Goal: Information Seeking & Learning: Learn about a topic

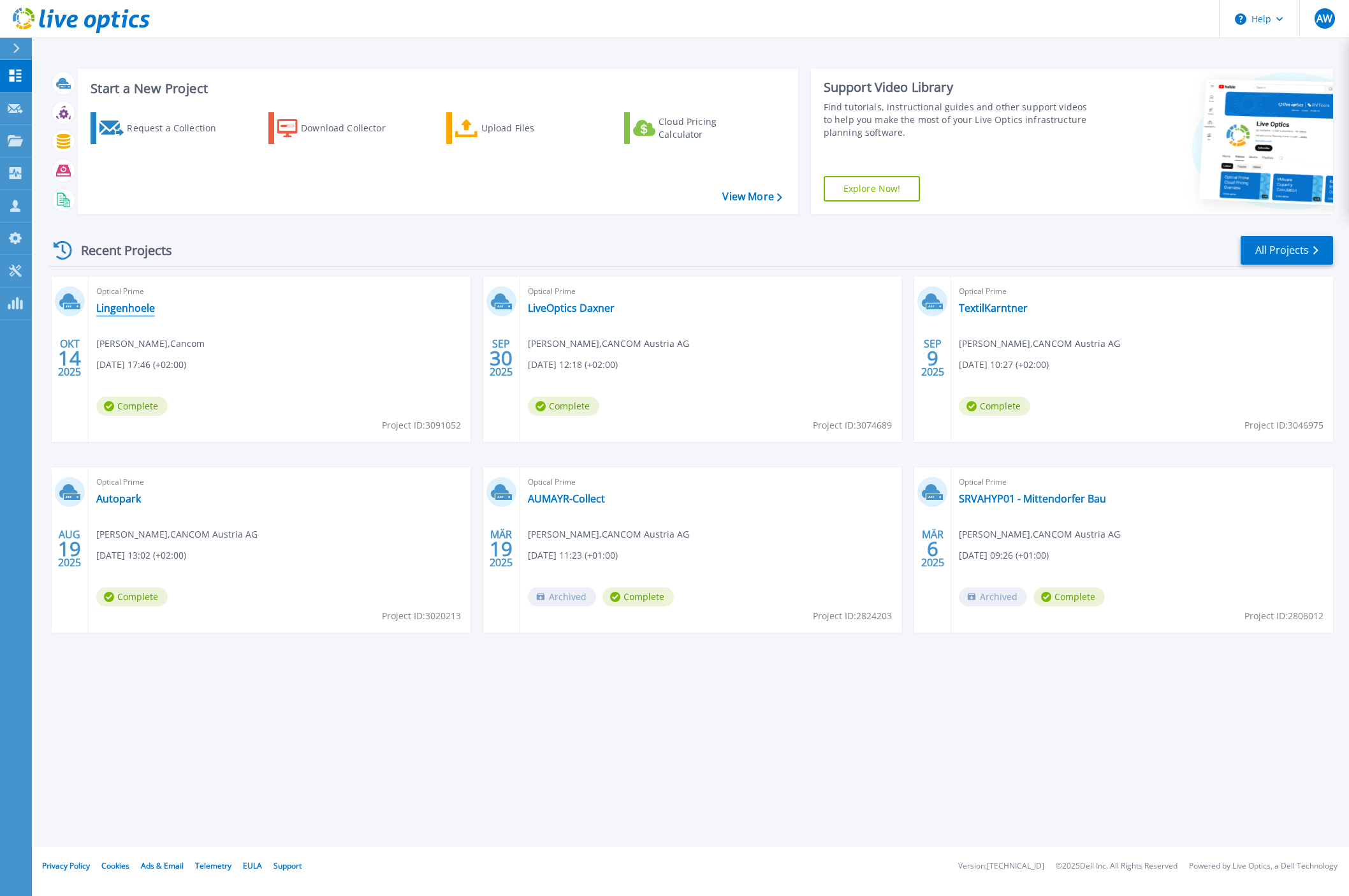
click at [115, 312] on link "Lingenhoele" at bounding box center [125, 308] width 59 height 13
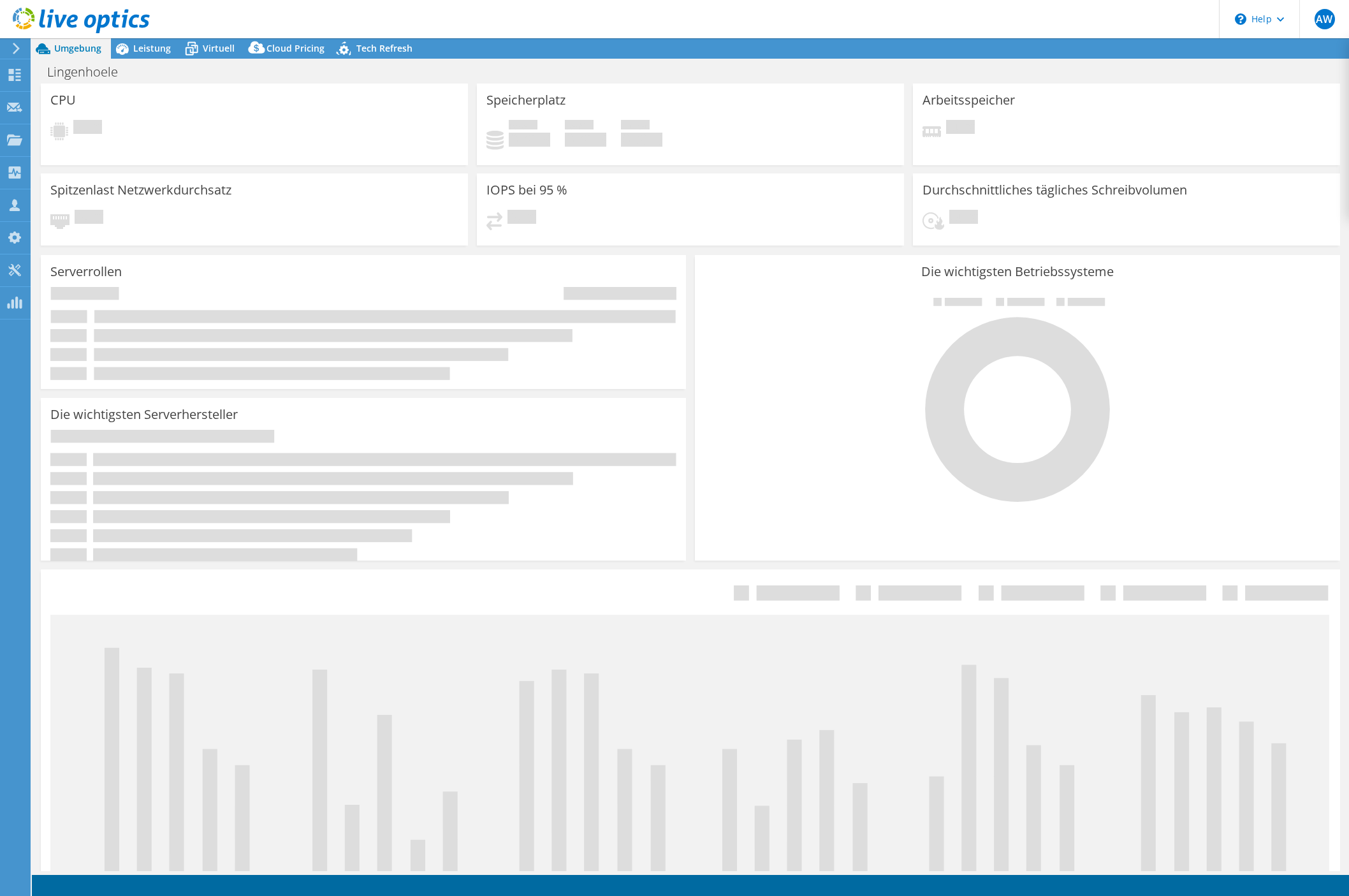
select select "USD"
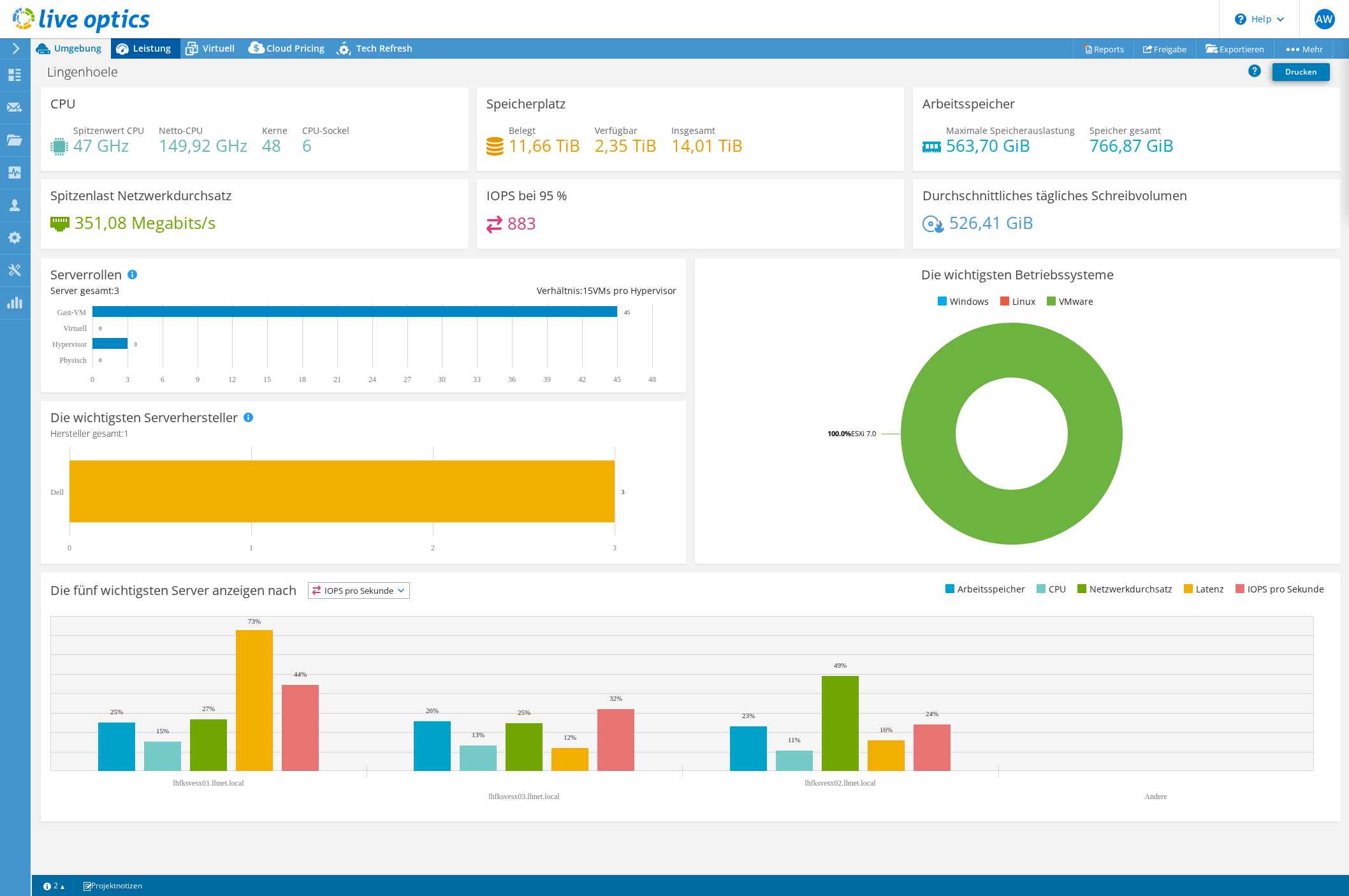
click at [148, 45] on span "Leistung" at bounding box center [152, 48] width 38 height 12
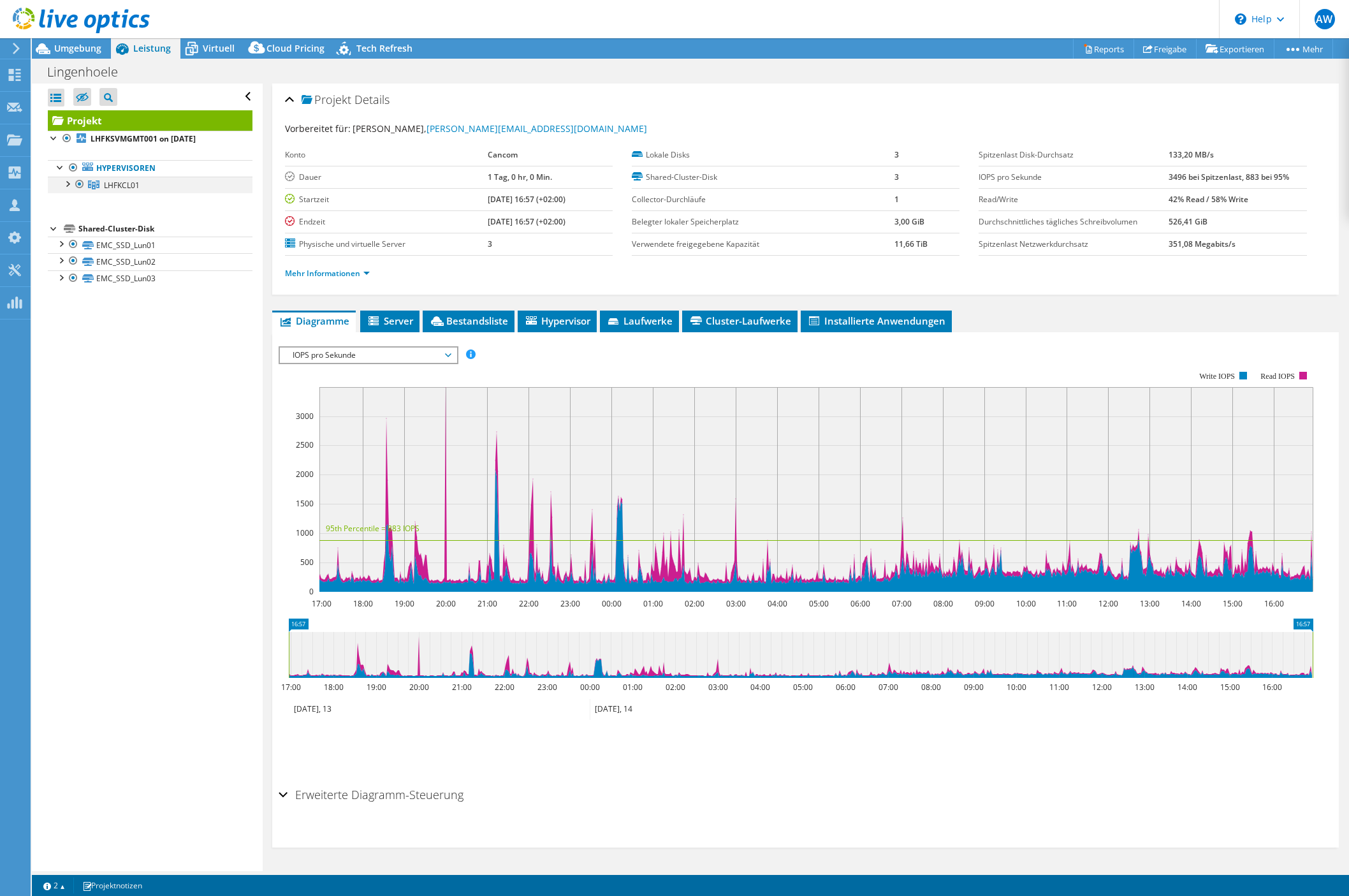
click at [65, 183] on div at bounding box center [67, 183] width 13 height 13
click at [137, 426] on div "Alle öffnen Alle schließen Ausgeschlossene Knoten verbergen Projektbaumfilter" at bounding box center [147, 477] width 230 height 787
click at [387, 318] on span "Server" at bounding box center [390, 321] width 47 height 13
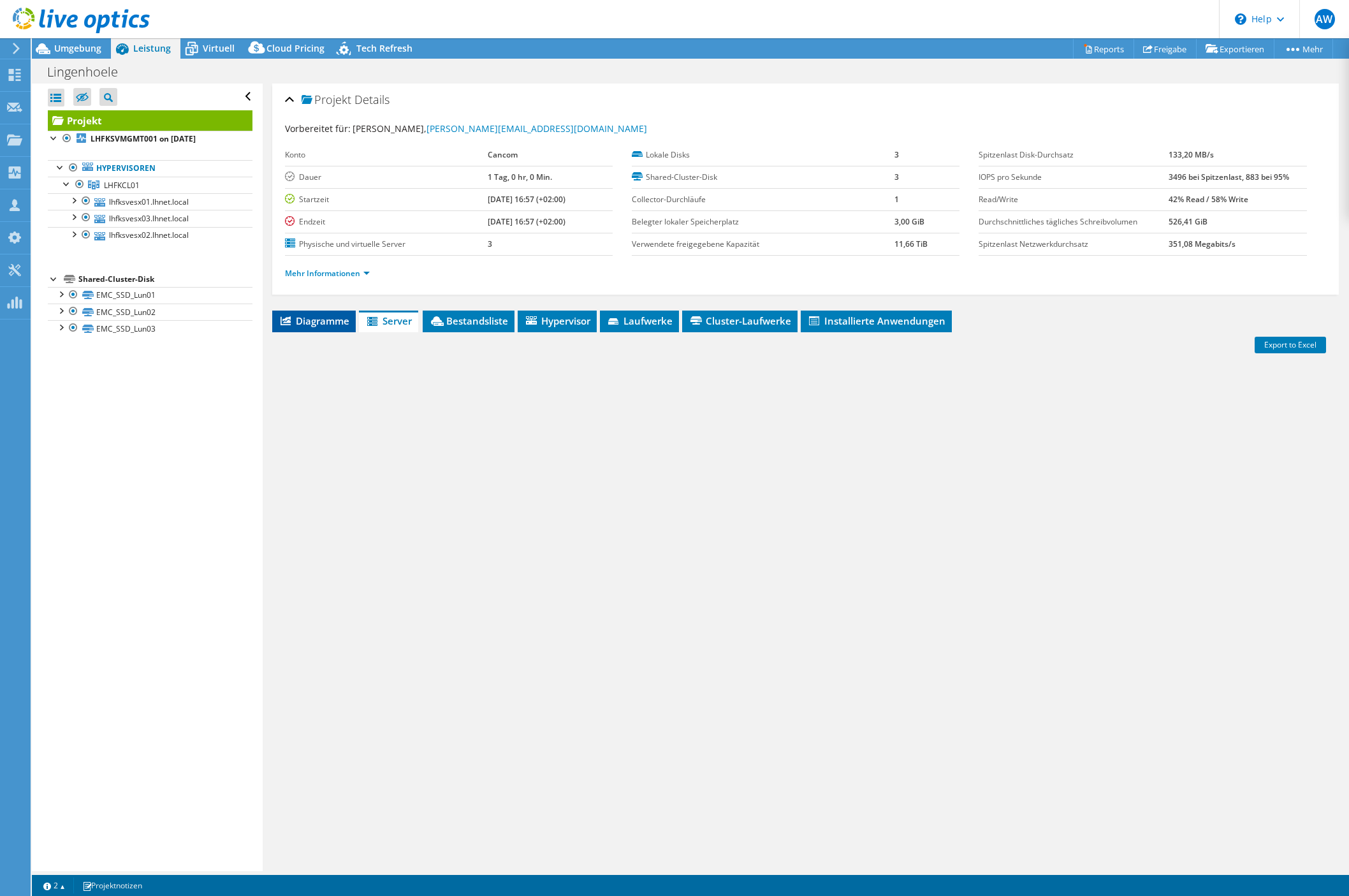
click at [338, 318] on span "Diagramme" at bounding box center [314, 321] width 71 height 13
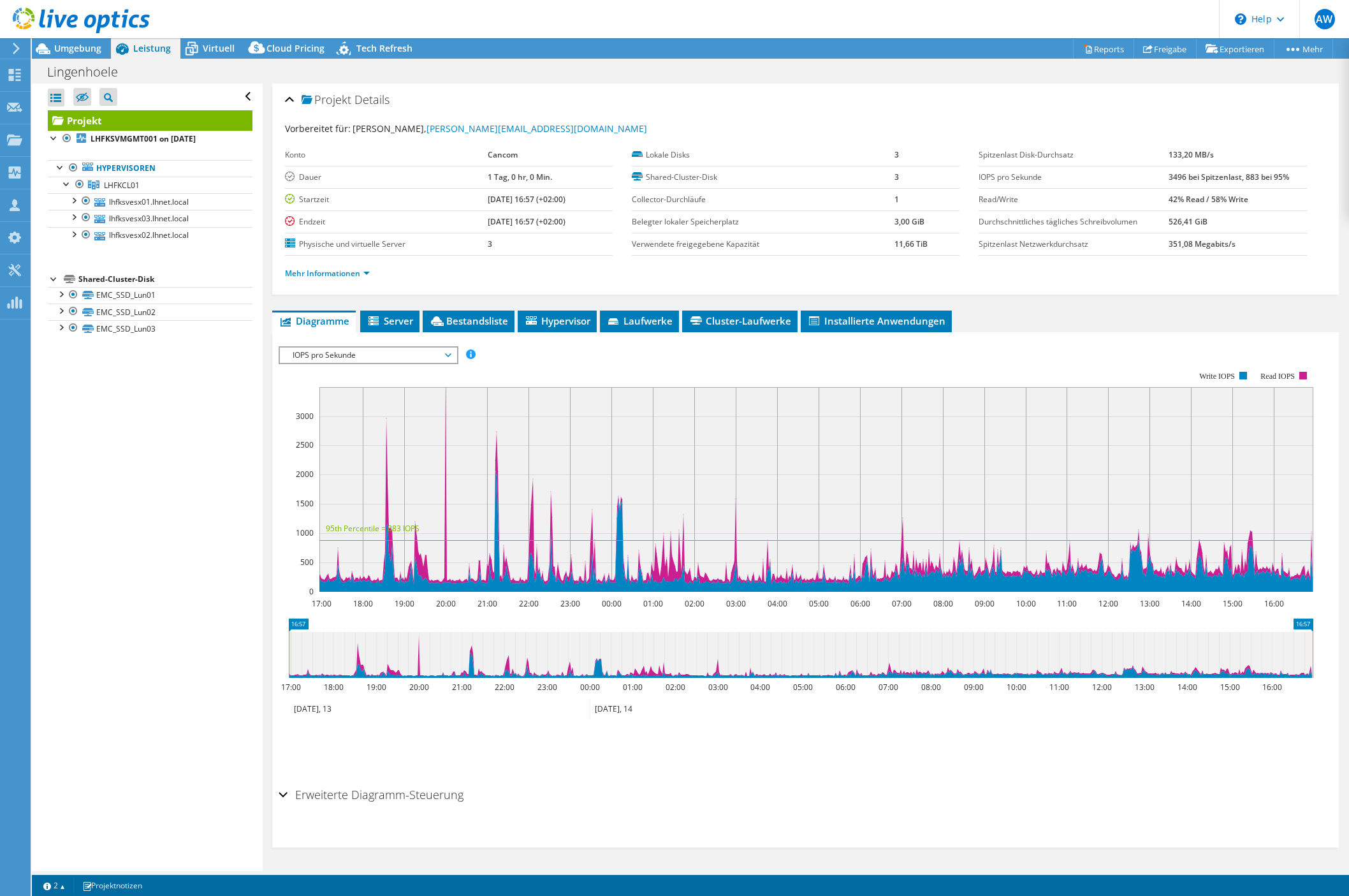
click at [1169, 175] on b "3496 bei Spitzenlast, 883 bei 95%" at bounding box center [1229, 177] width 120 height 11
click at [393, 323] on span "Server" at bounding box center [390, 321] width 47 height 13
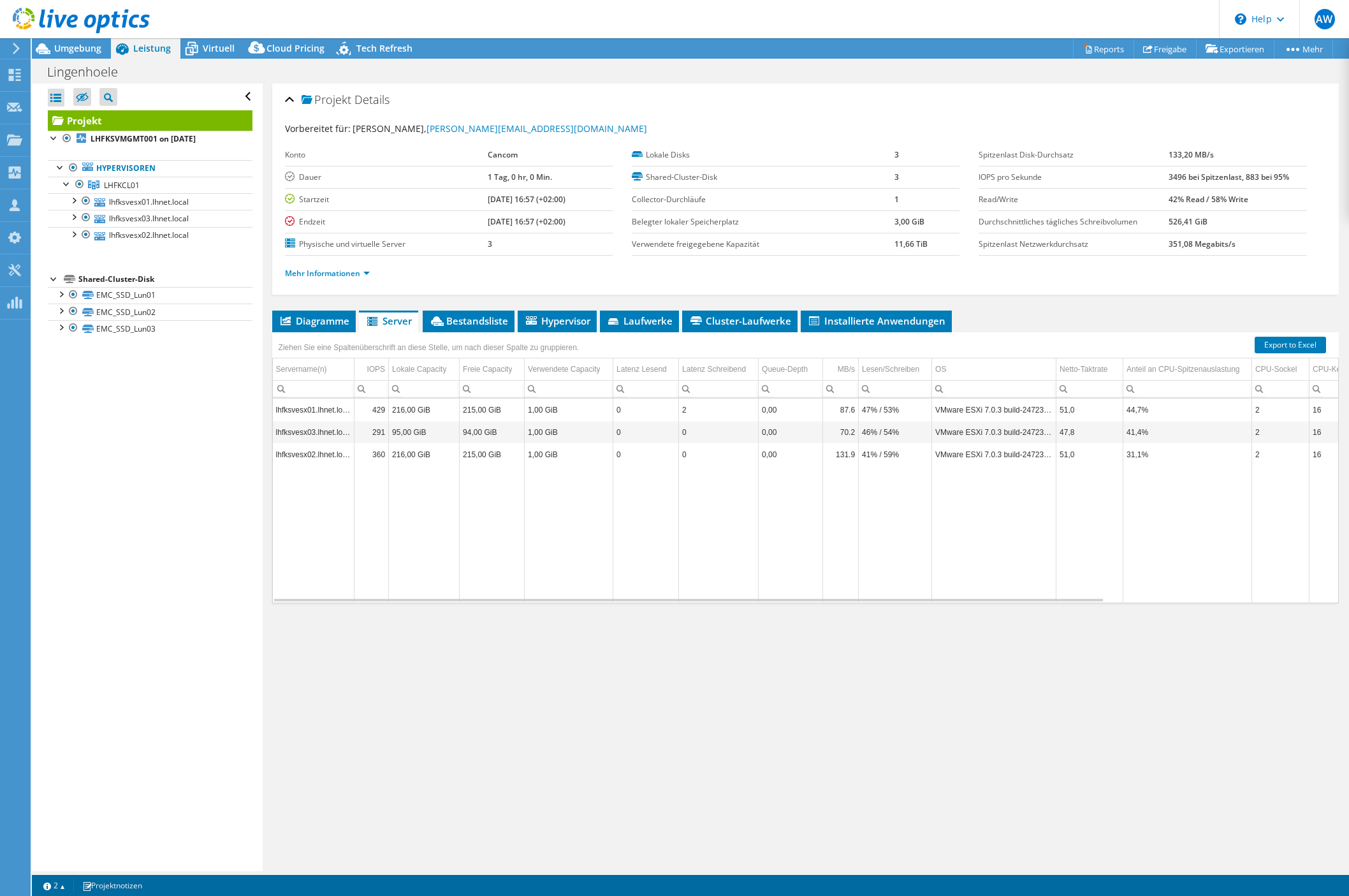
click at [296, 308] on div "Projekt Details Vorbereitet für: [PERSON_NAME], [PERSON_NAME][EMAIL_ADDRESS][DO…" at bounding box center [805, 477] width 1086 height 787
click at [303, 314] on li "Diagramme" at bounding box center [314, 321] width 84 height 22
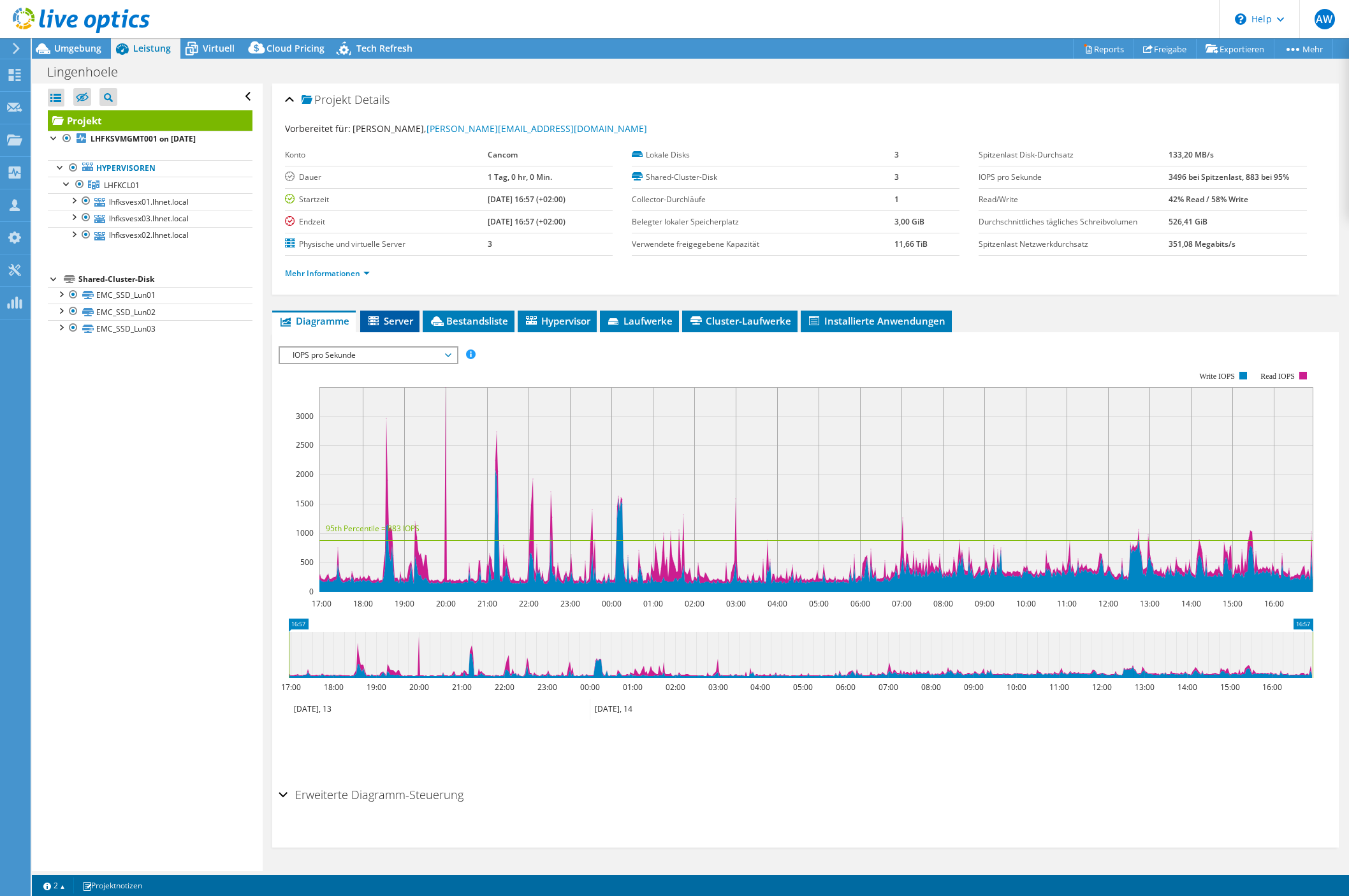
click at [399, 328] on li "Server" at bounding box center [390, 321] width 60 height 22
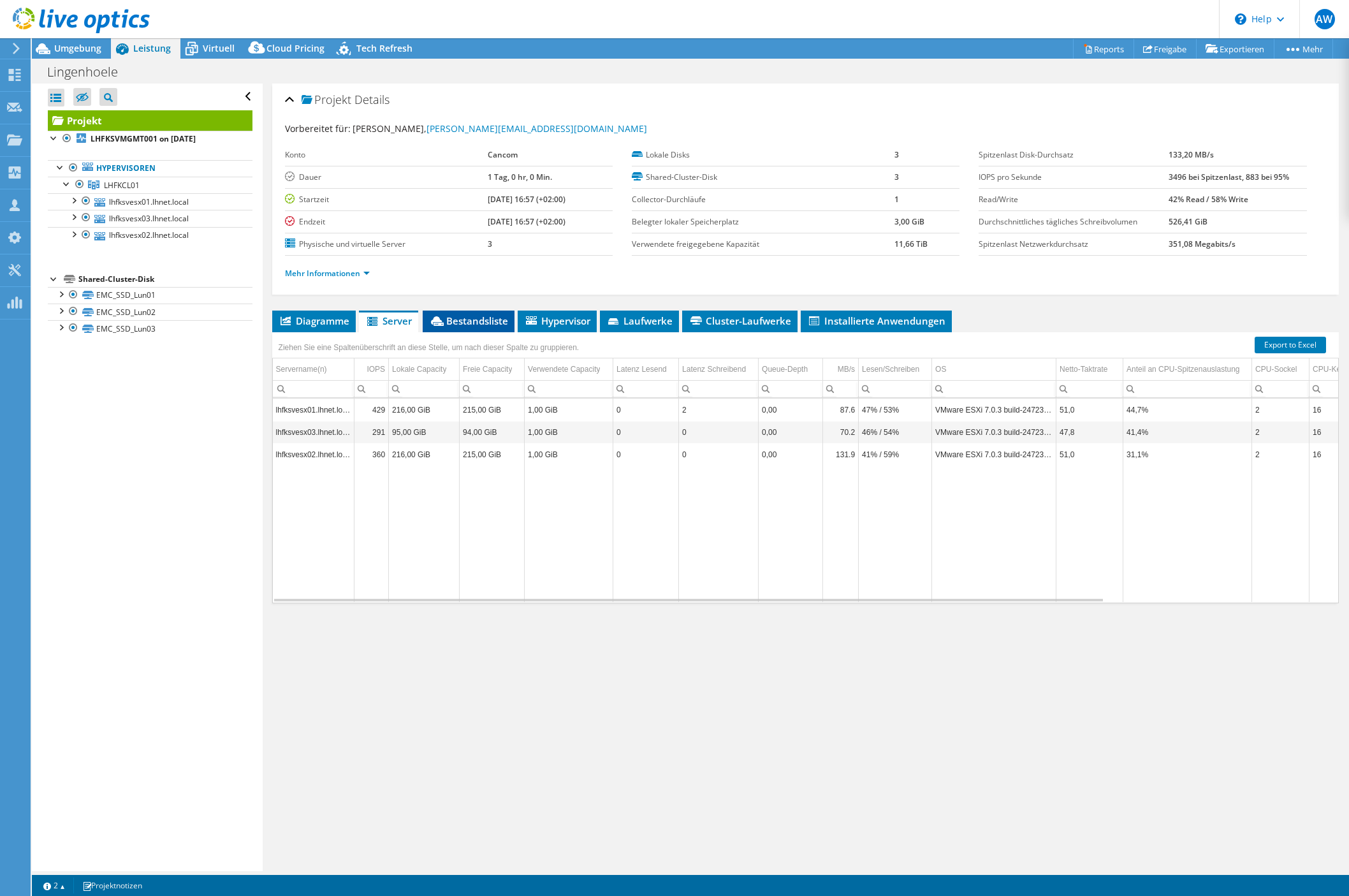
click at [484, 324] on span "Bestandsliste" at bounding box center [468, 321] width 79 height 13
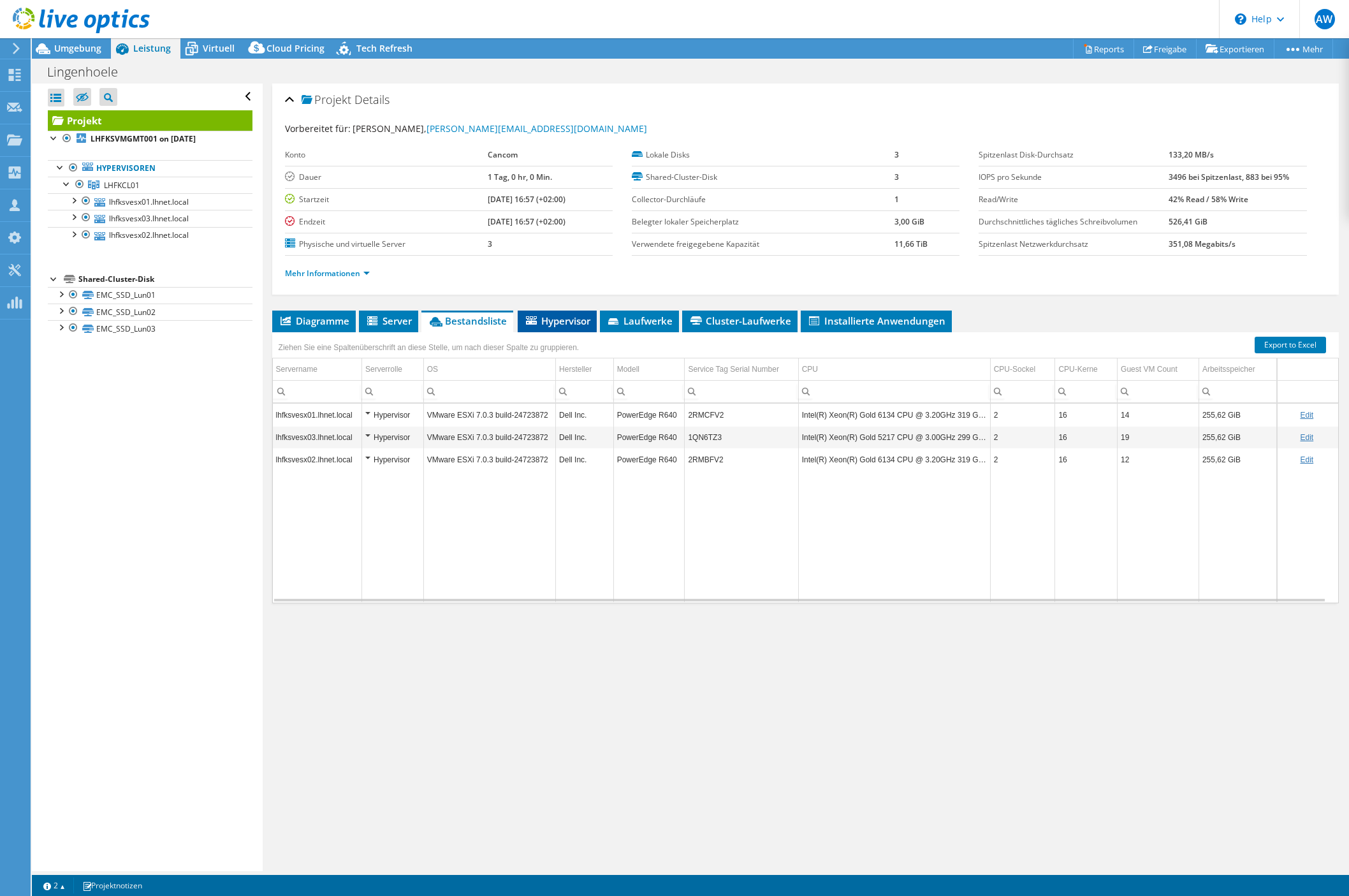
click at [577, 323] on span "Hypervisor" at bounding box center [557, 321] width 67 height 13
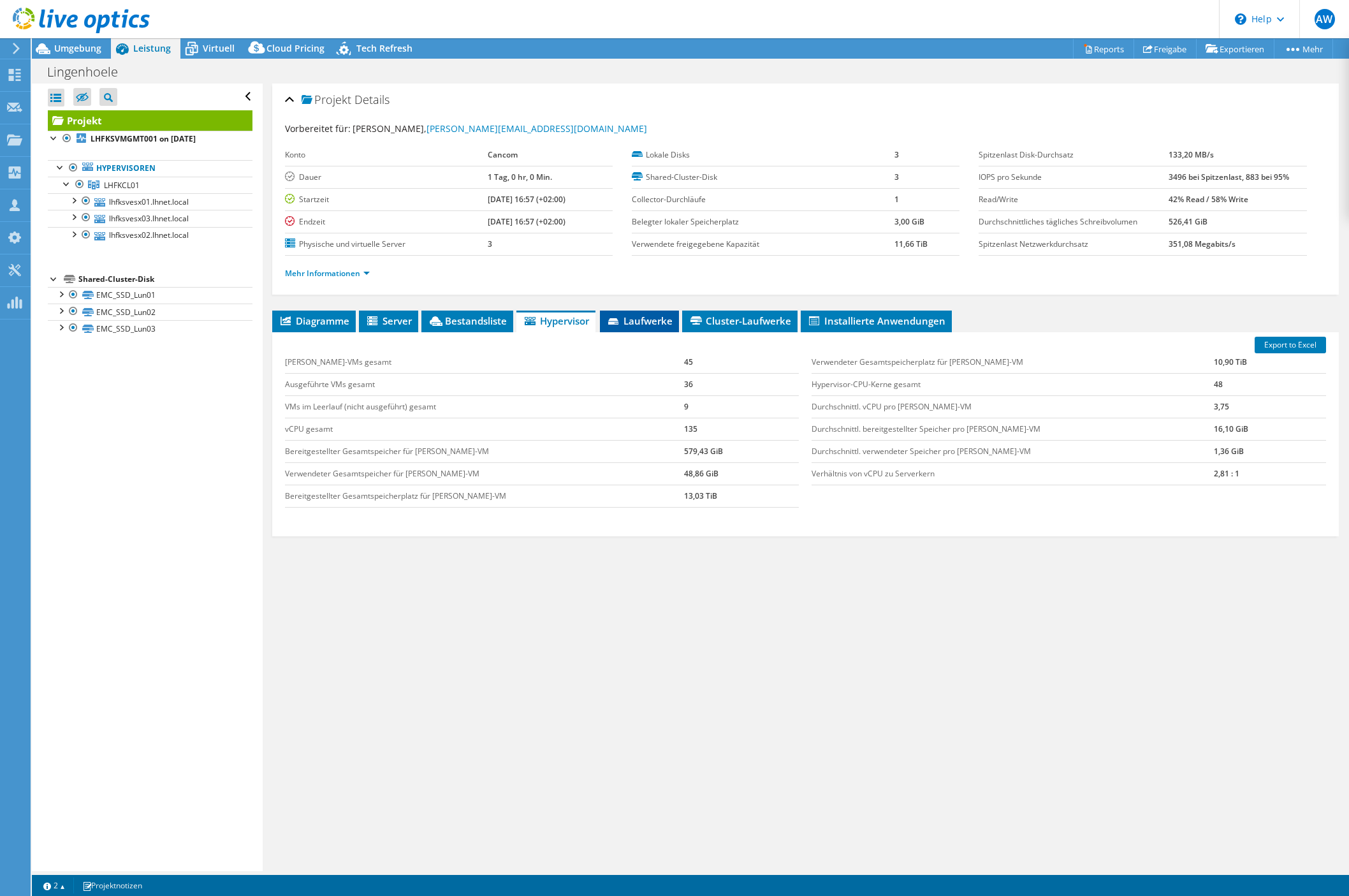
click at [655, 322] on span "Laufwerke" at bounding box center [639, 321] width 67 height 13
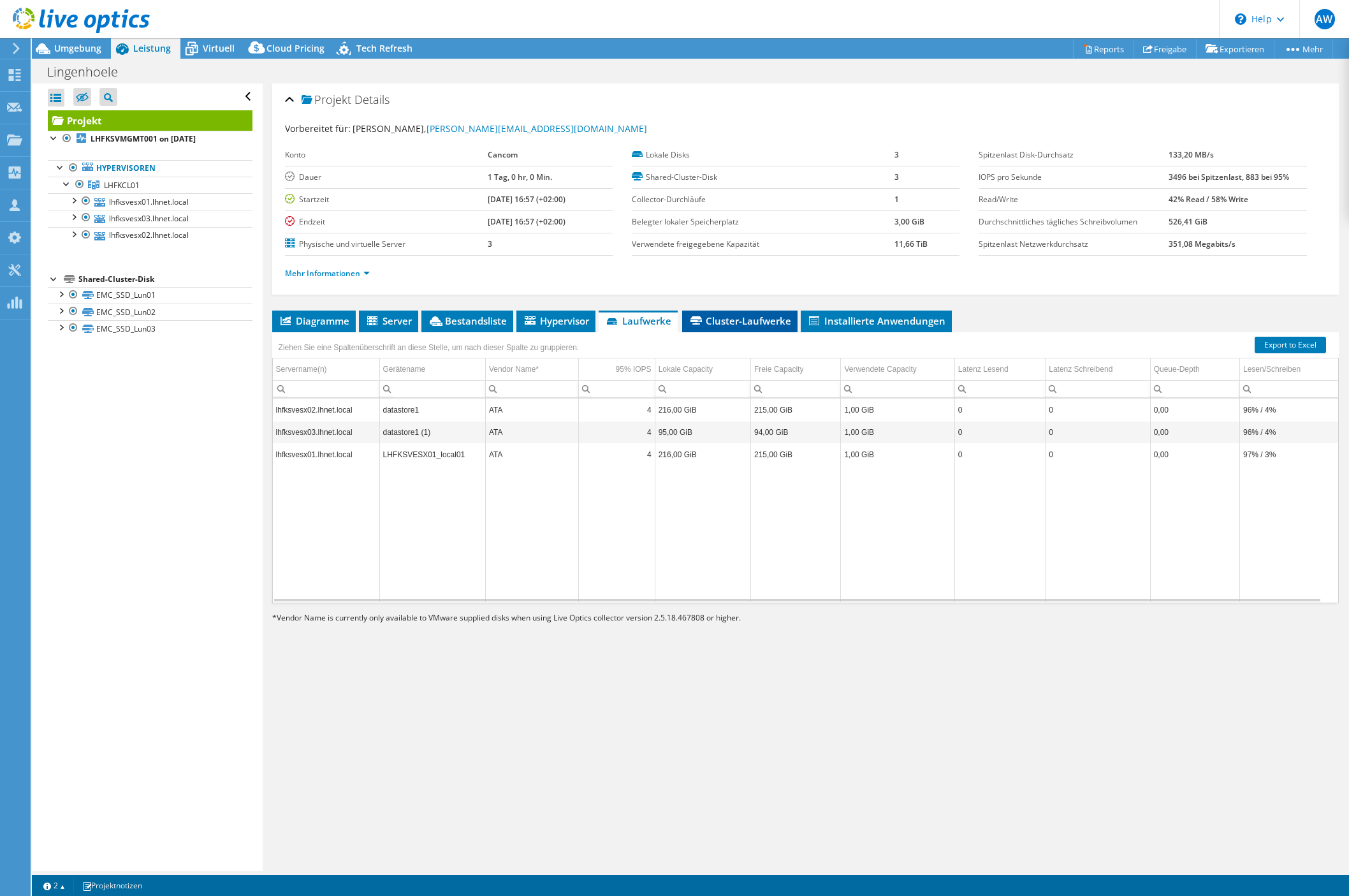
click at [692, 317] on icon at bounding box center [696, 320] width 12 height 8
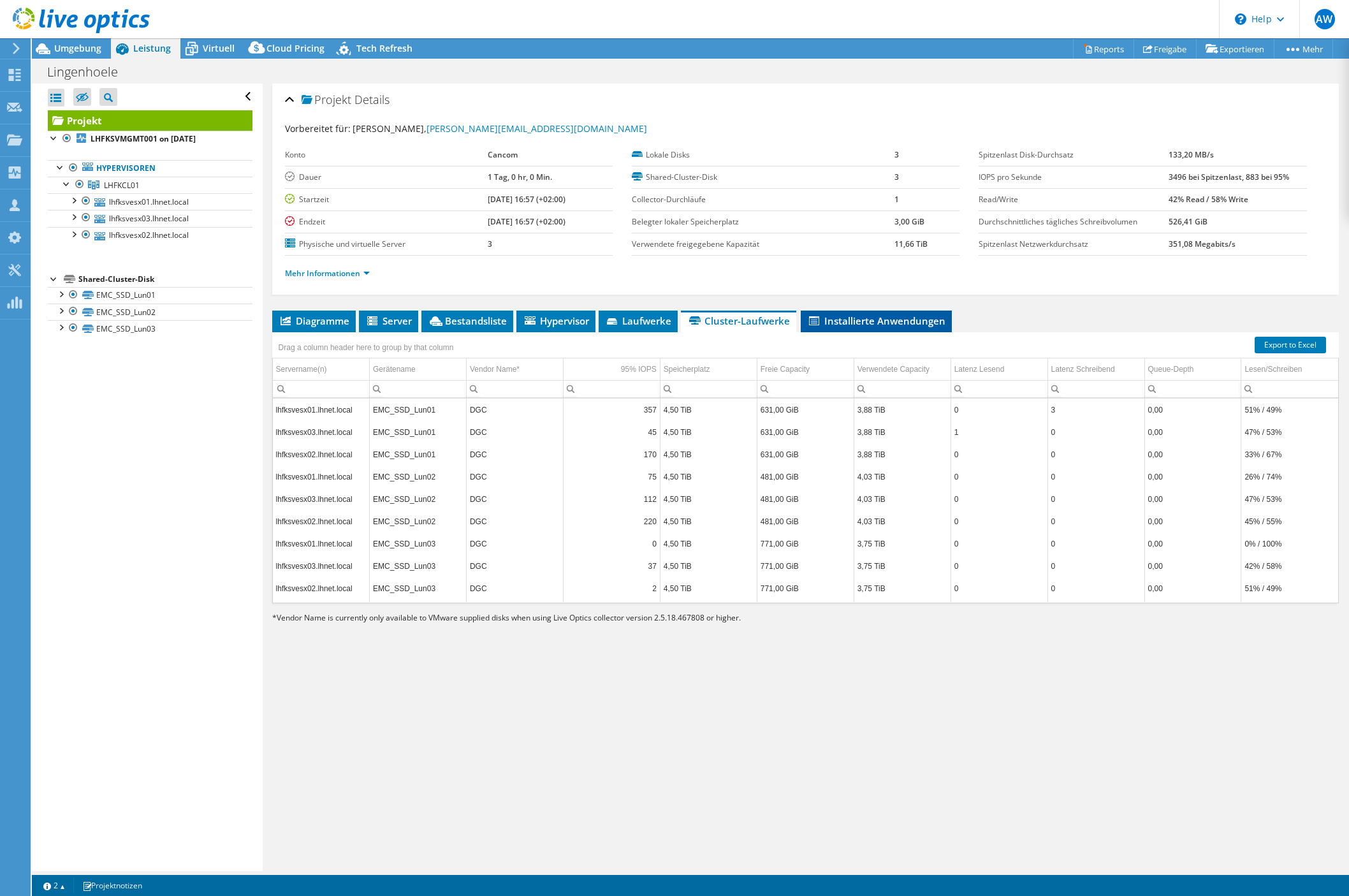
click at [823, 324] on span "Installierte Anwendungen" at bounding box center [876, 321] width 138 height 13
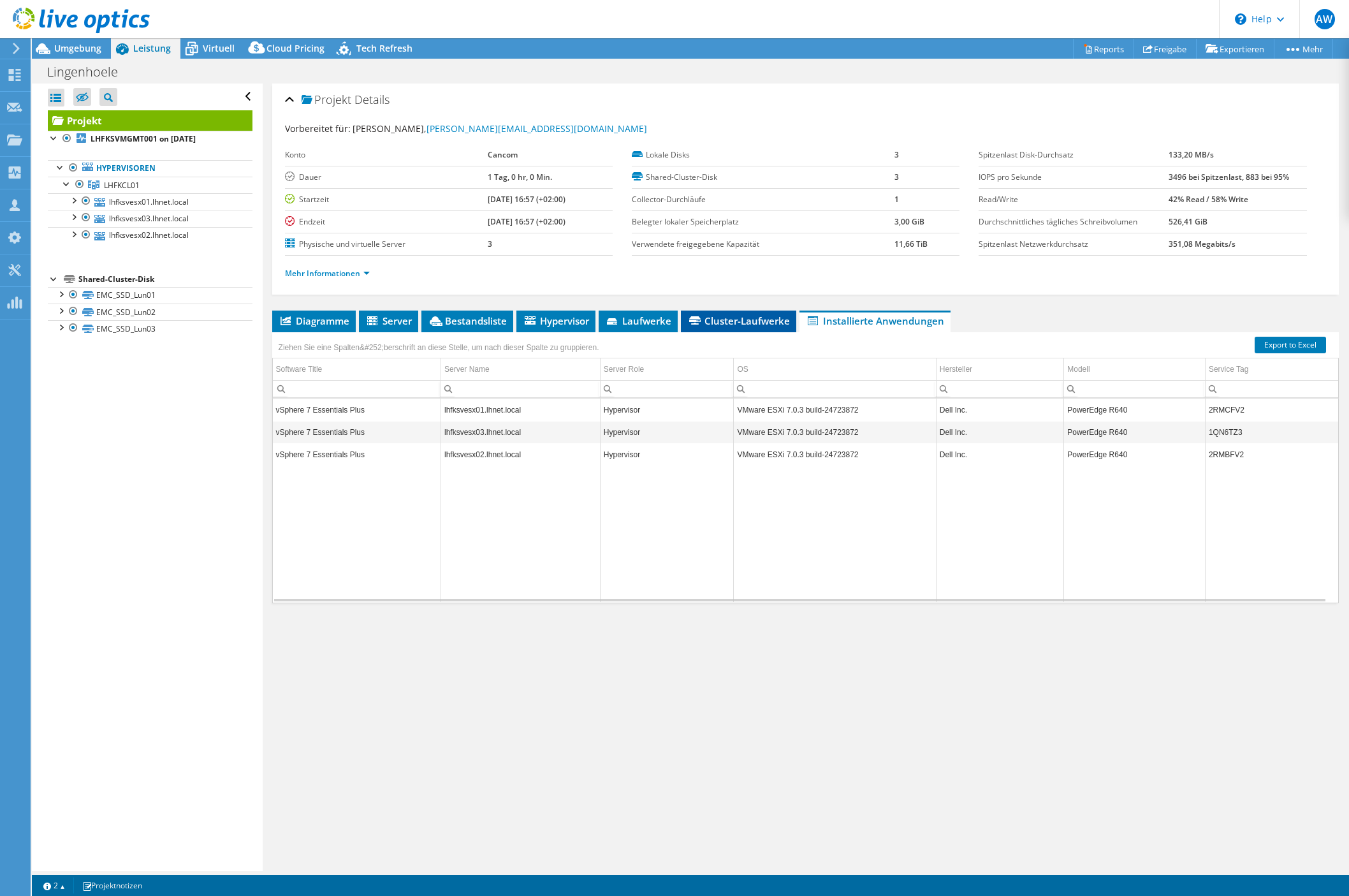
click at [731, 314] on span "Cluster-Laufwerke" at bounding box center [738, 321] width 102 height 13
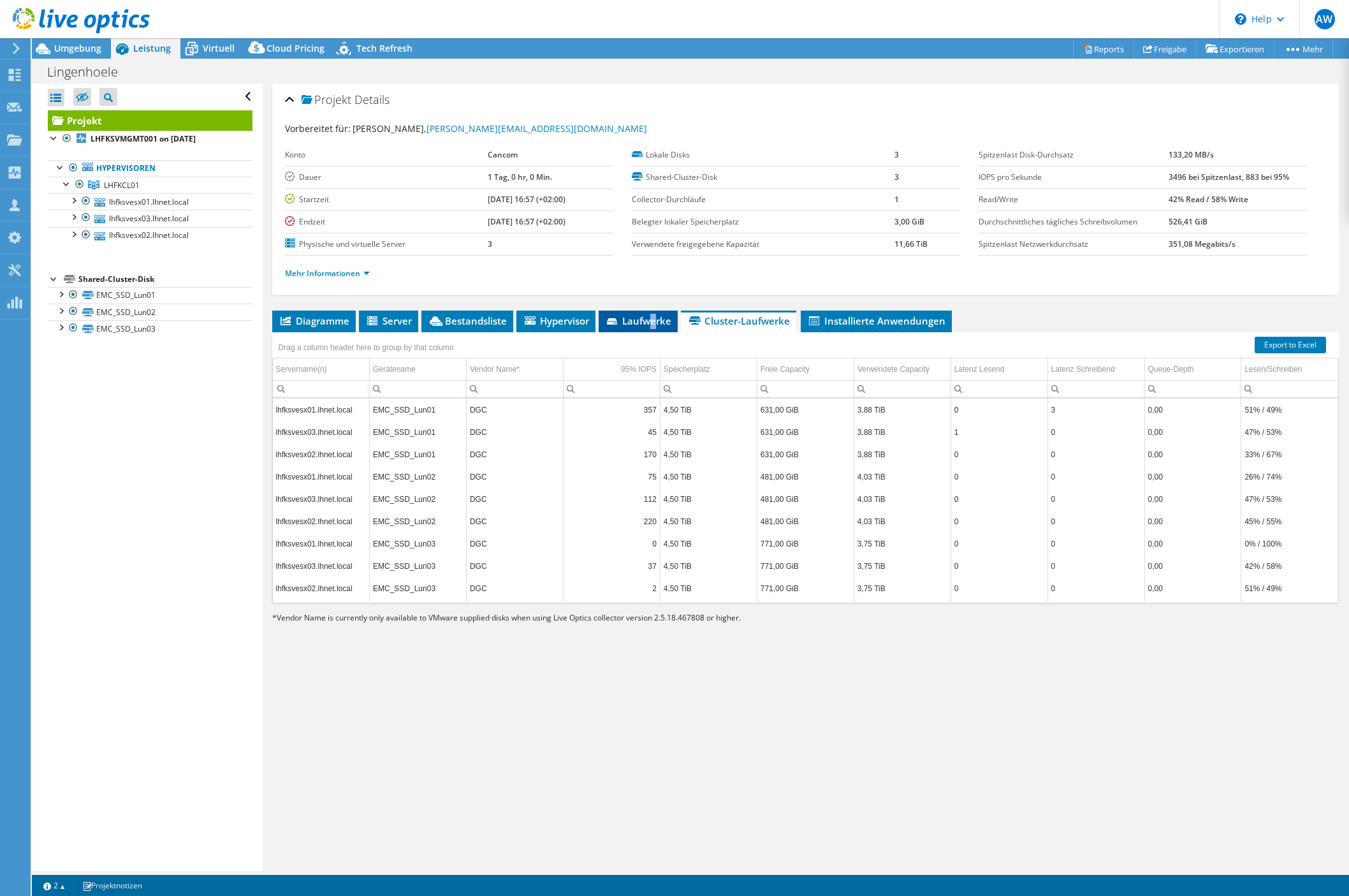
click at [655, 319] on span "Laufwerke" at bounding box center [638, 321] width 67 height 13
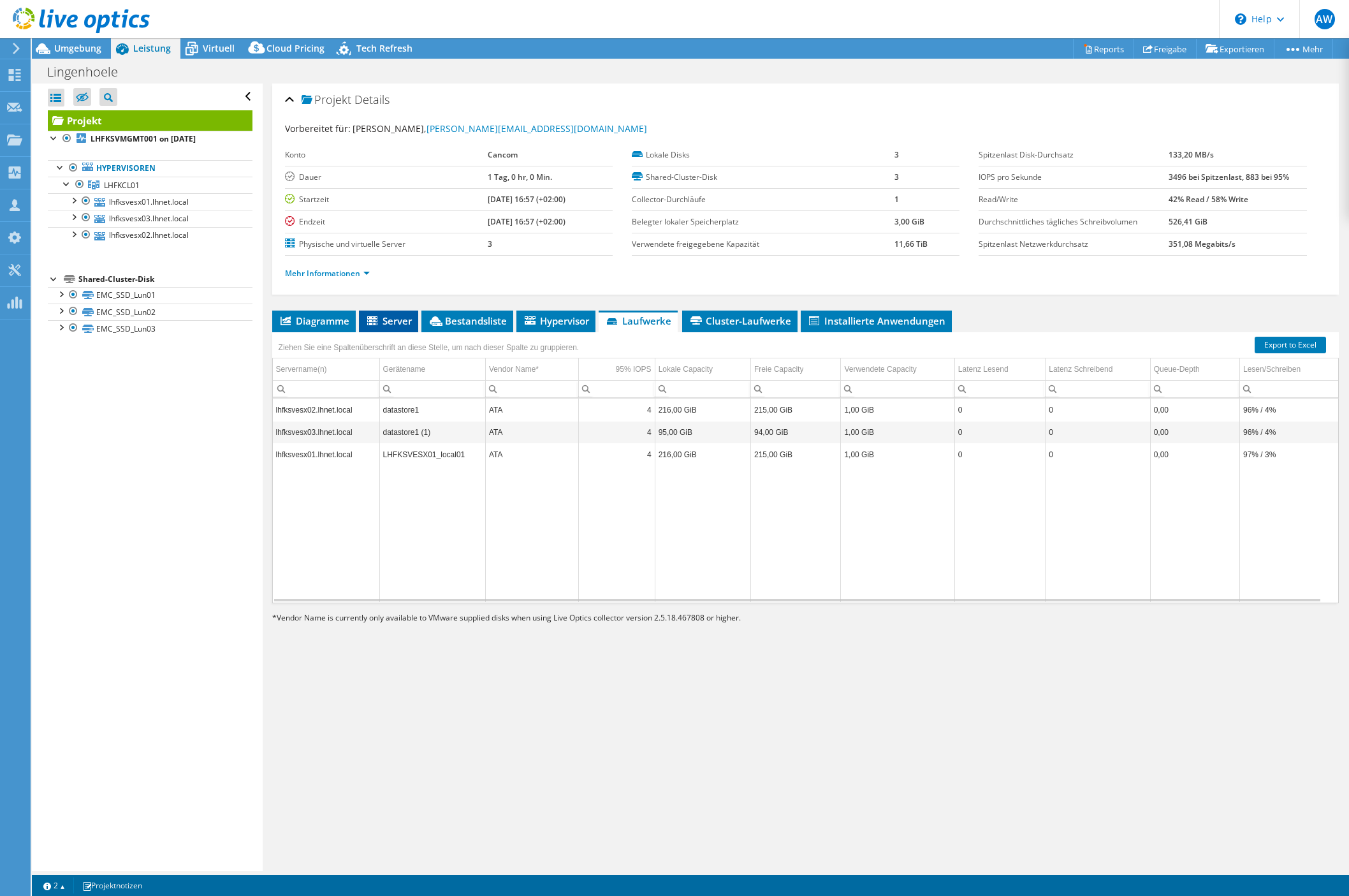
click at [385, 316] on span "Server" at bounding box center [388, 321] width 47 height 13
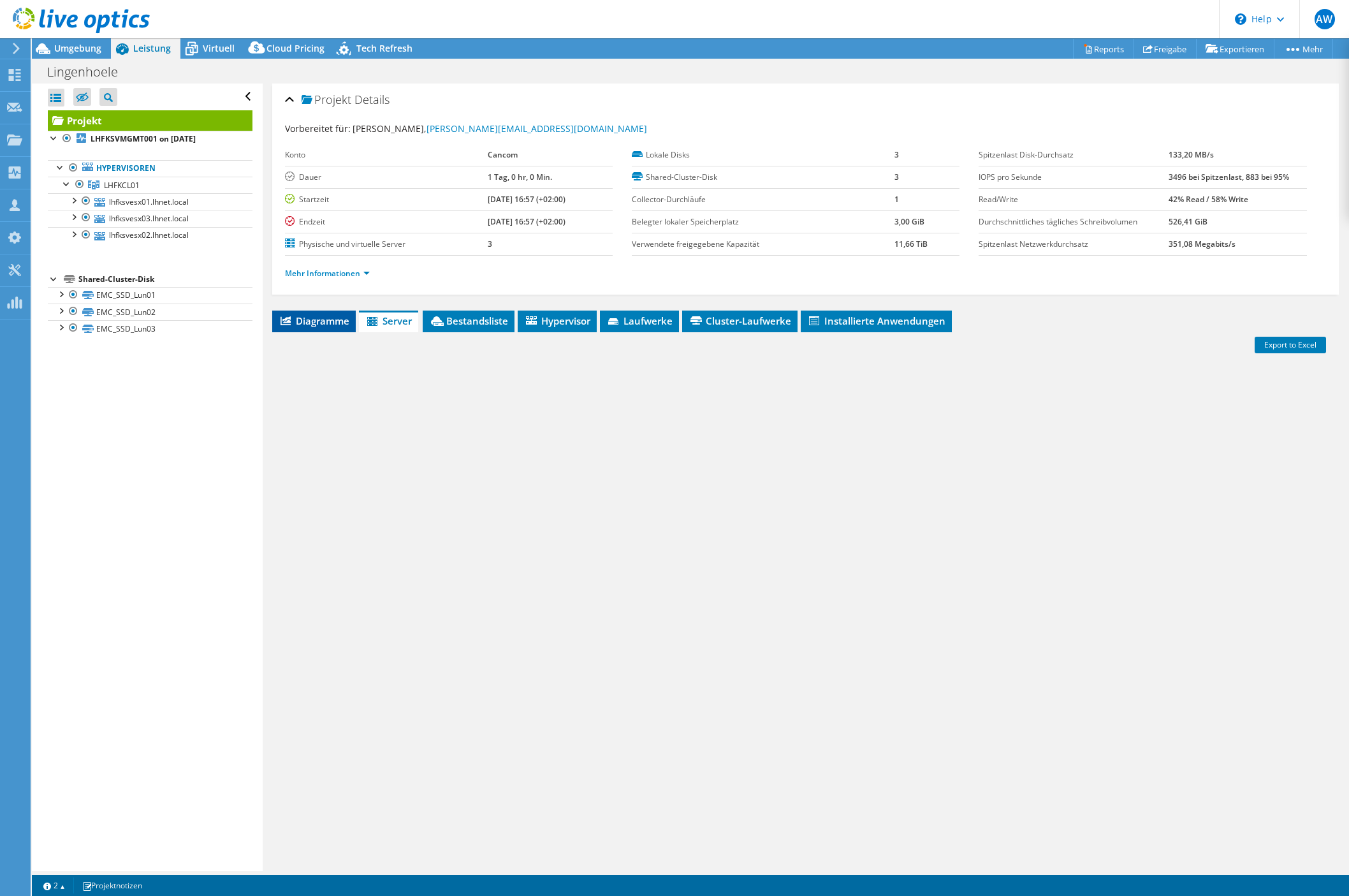
click at [328, 323] on span "Diagramme" at bounding box center [314, 321] width 71 height 13
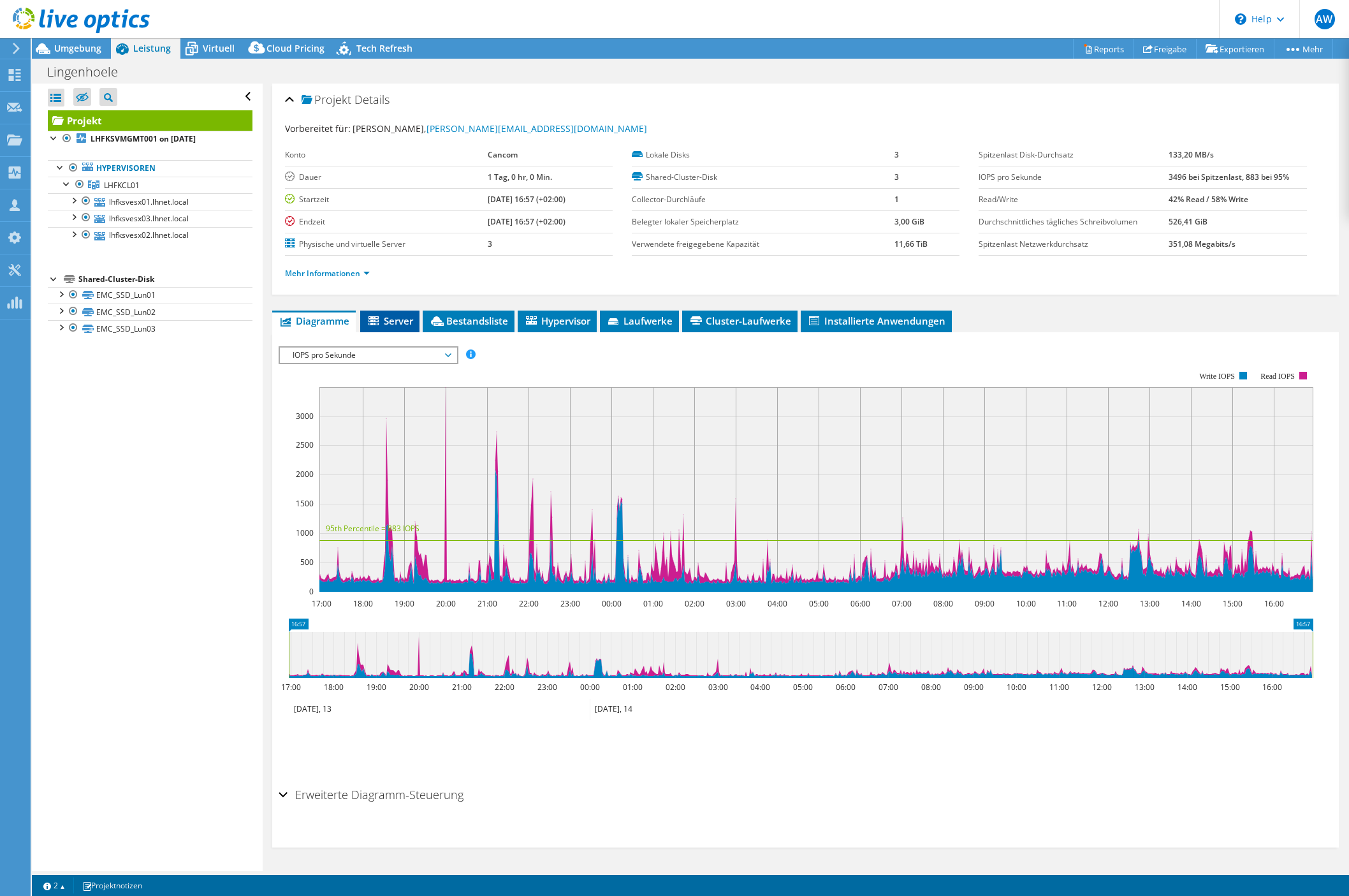
click at [409, 322] on span "Server" at bounding box center [390, 321] width 47 height 13
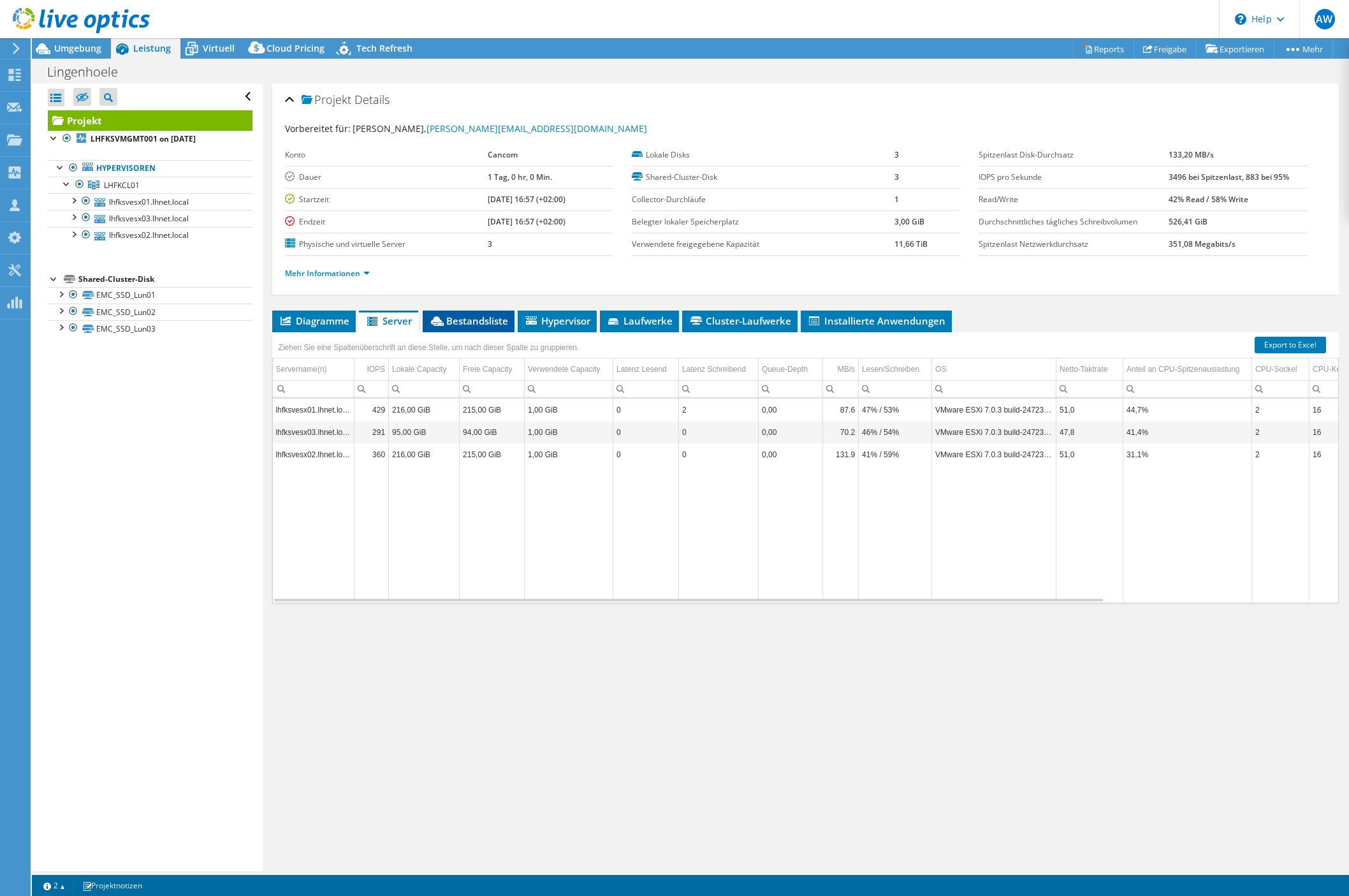
click at [463, 324] on span "Bestandsliste" at bounding box center [468, 321] width 79 height 13
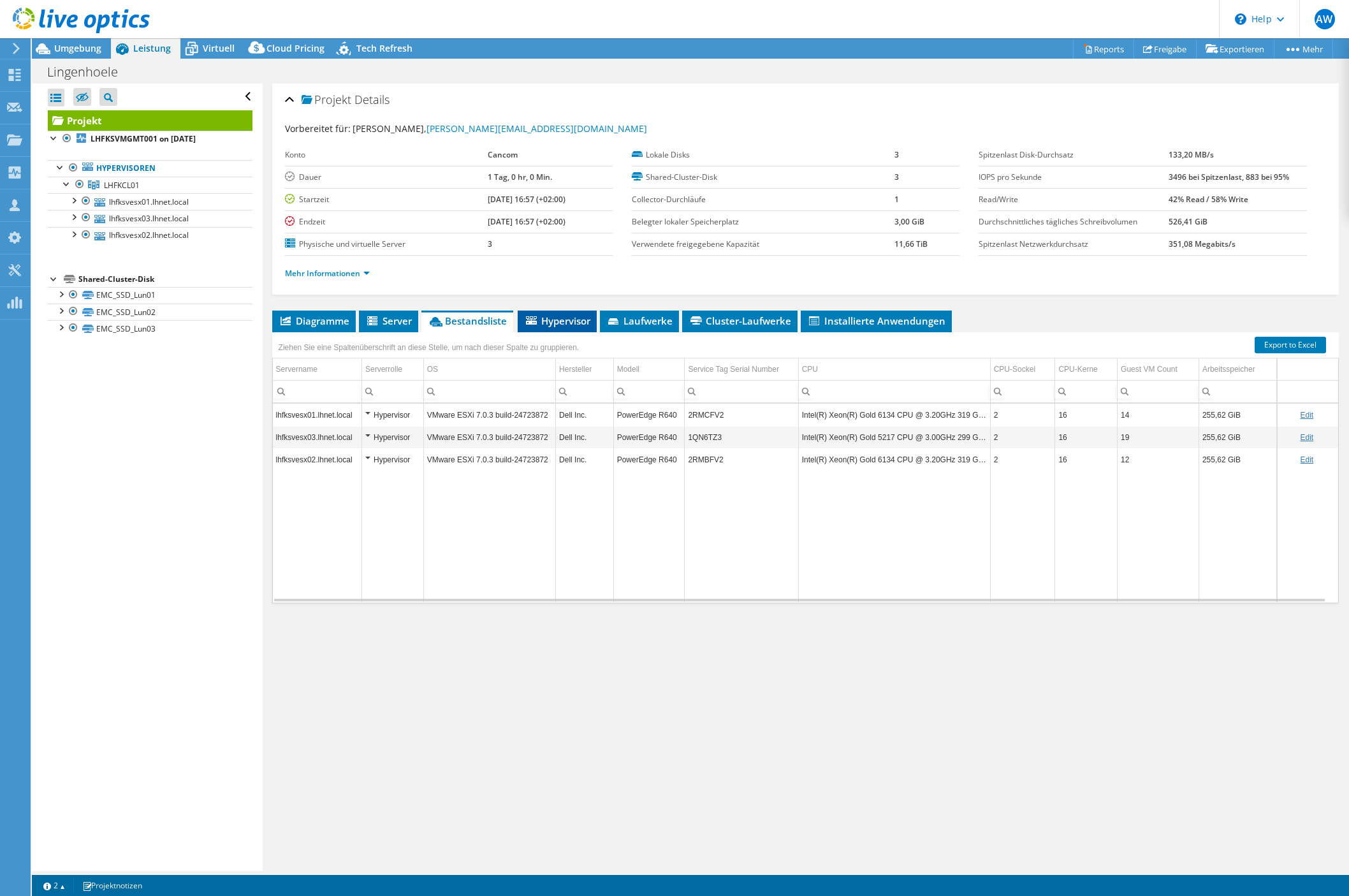
click at [555, 328] on li "Hypervisor" at bounding box center [557, 321] width 79 height 22
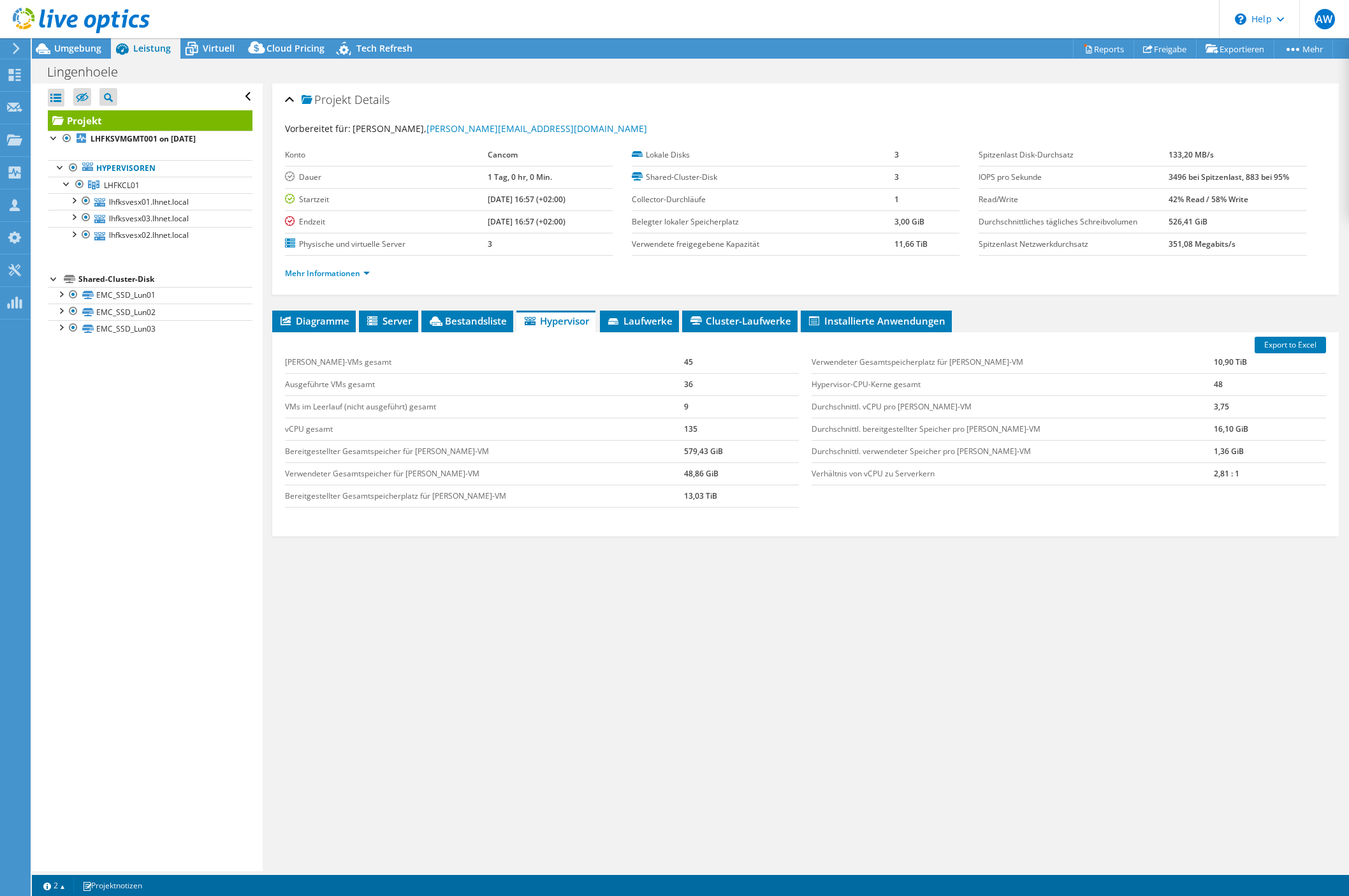
click at [1005, 557] on div "Diagramme Server Bestandsliste Hypervisor Laufwerke Cluster-Laufwerke 0" at bounding box center [805, 470] width 1067 height 319
click at [83, 49] on span "Umgebung" at bounding box center [78, 48] width 47 height 12
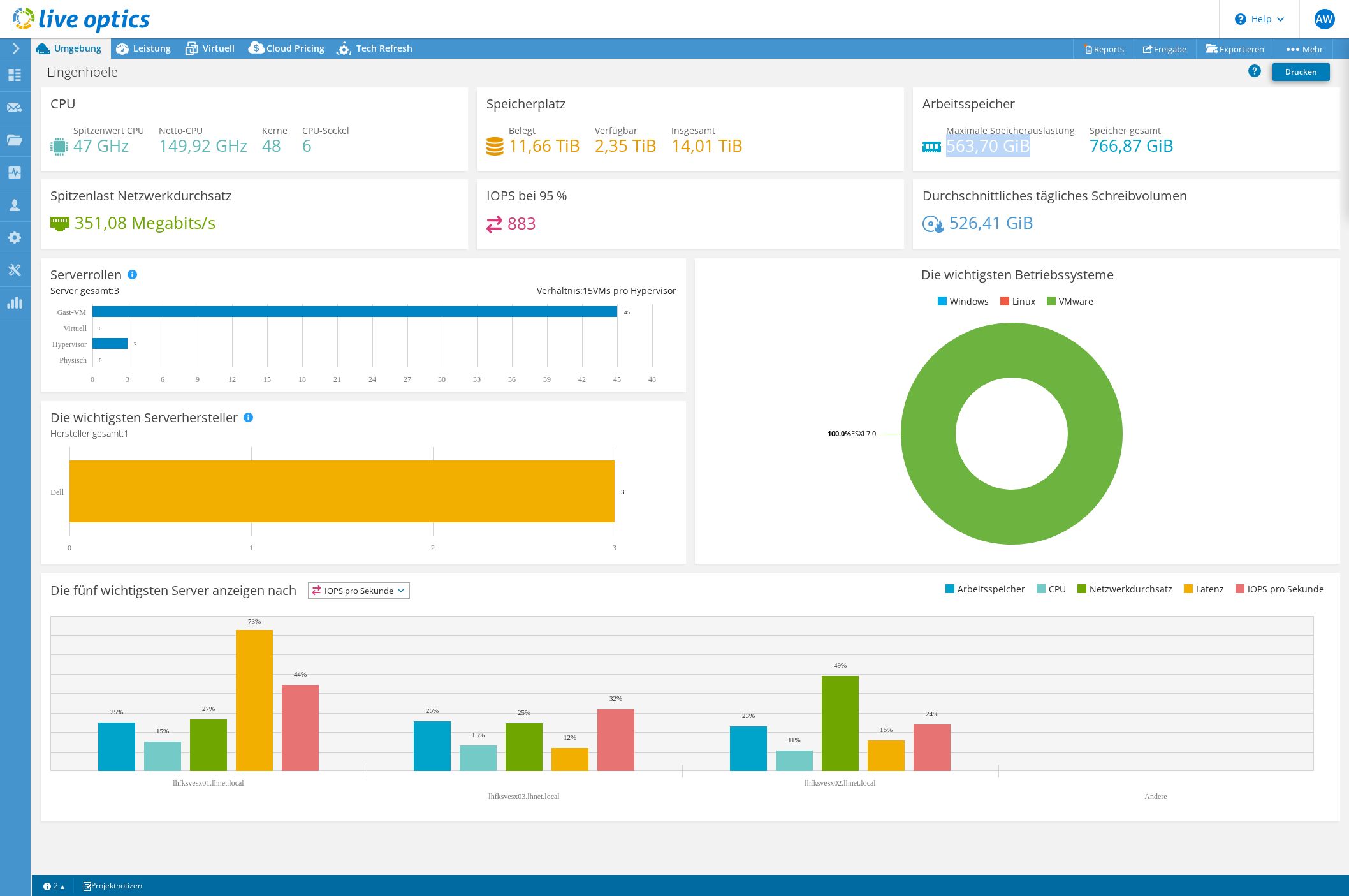
drag, startPoint x: 948, startPoint y: 143, endPoint x: 1040, endPoint y: 148, distance: 92.1
click at [1040, 148] on h4 "563,70 GiB" at bounding box center [1010, 145] width 129 height 14
drag, startPoint x: 68, startPoint y: 151, endPoint x: 143, endPoint y: 150, distance: 75.0
click at [143, 150] on div "Spitzenwert CPU 47 GHz Netto-CPU 149,92 GHz Kerne 48 CPU-Sockel 6" at bounding box center [255, 144] width 408 height 42
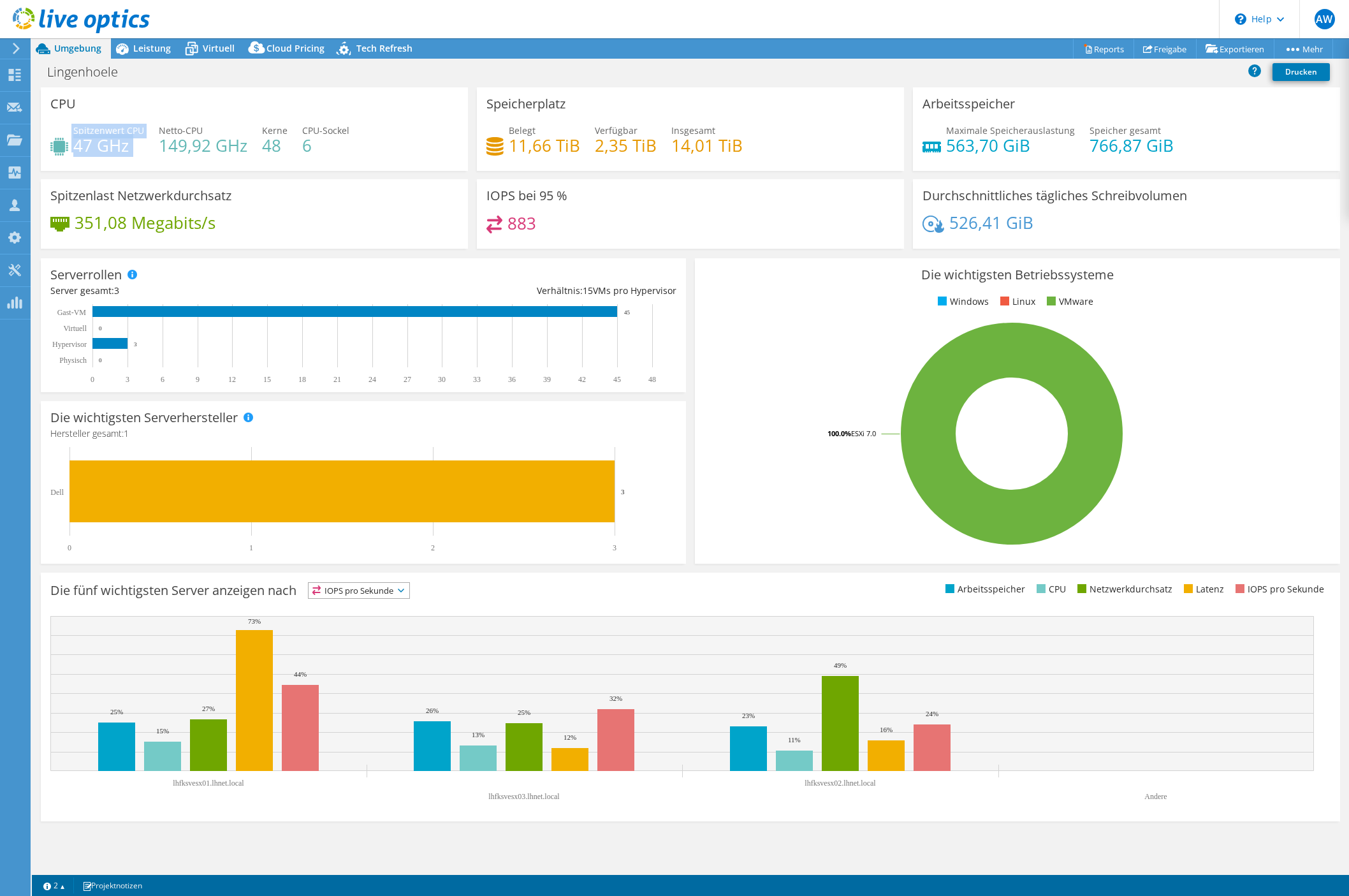
copy div "Spitzenwert CPU 47 GHz"
click at [337, 256] on div "Serverrollen Physische Server repräsentieren Bare-Metal-Server, die Ziel des Co…" at bounding box center [363, 325] width 654 height 143
drag, startPoint x: 141, startPoint y: 42, endPoint x: 139, endPoint y: 52, distance: 10.2
click at [140, 47] on div "AW Vertriebspartner [PERSON_NAME] [PERSON_NAME][EMAIL_ADDRESS][DOMAIN_NAME] CAN…" at bounding box center [674, 448] width 1349 height 896
click at [145, 50] on span "Leistung" at bounding box center [152, 48] width 38 height 12
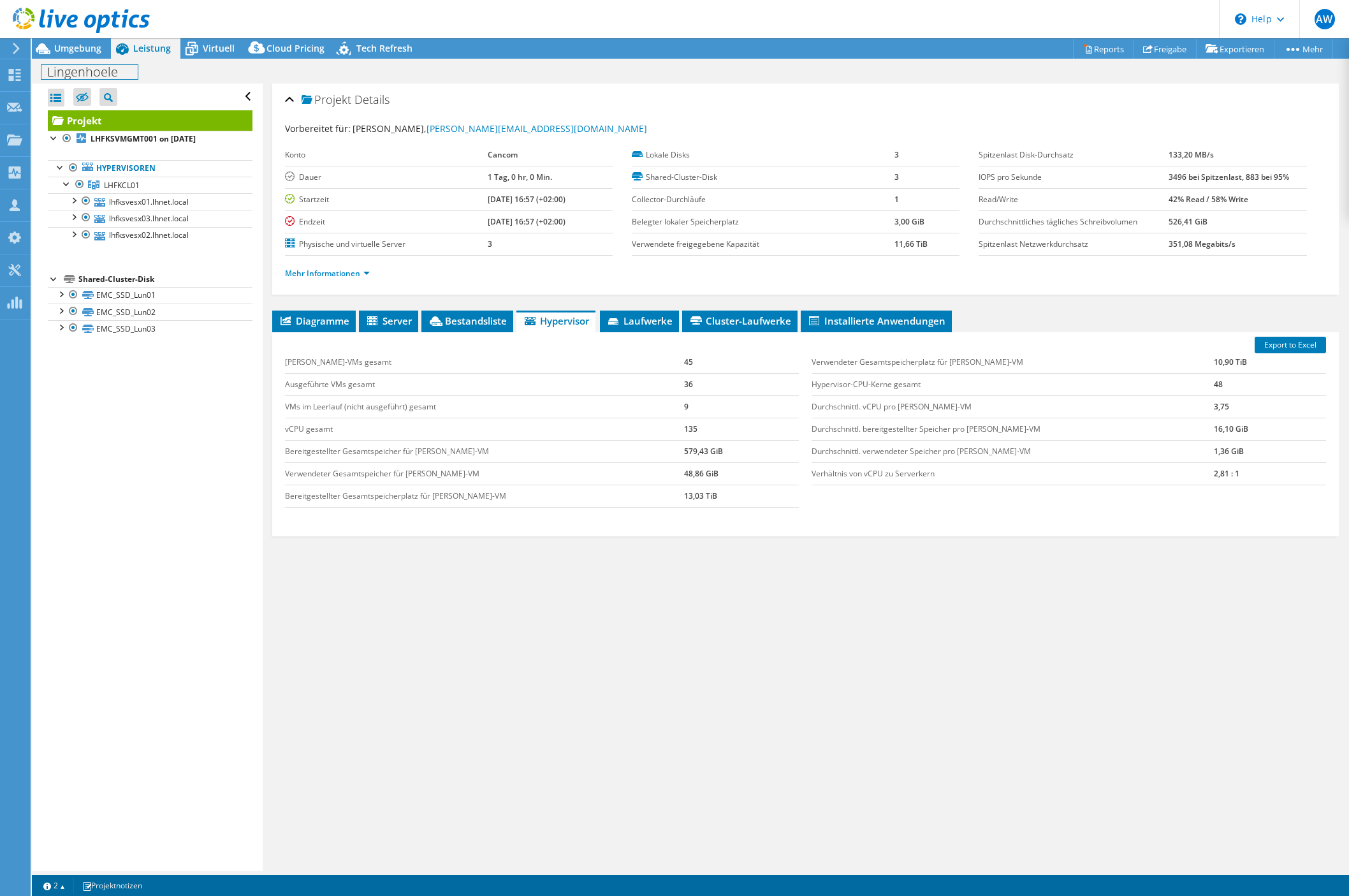
click at [74, 61] on div "Lingenhoele Drucken" at bounding box center [690, 72] width 1317 height 24
click at [74, 47] on span "Umgebung" at bounding box center [78, 48] width 47 height 12
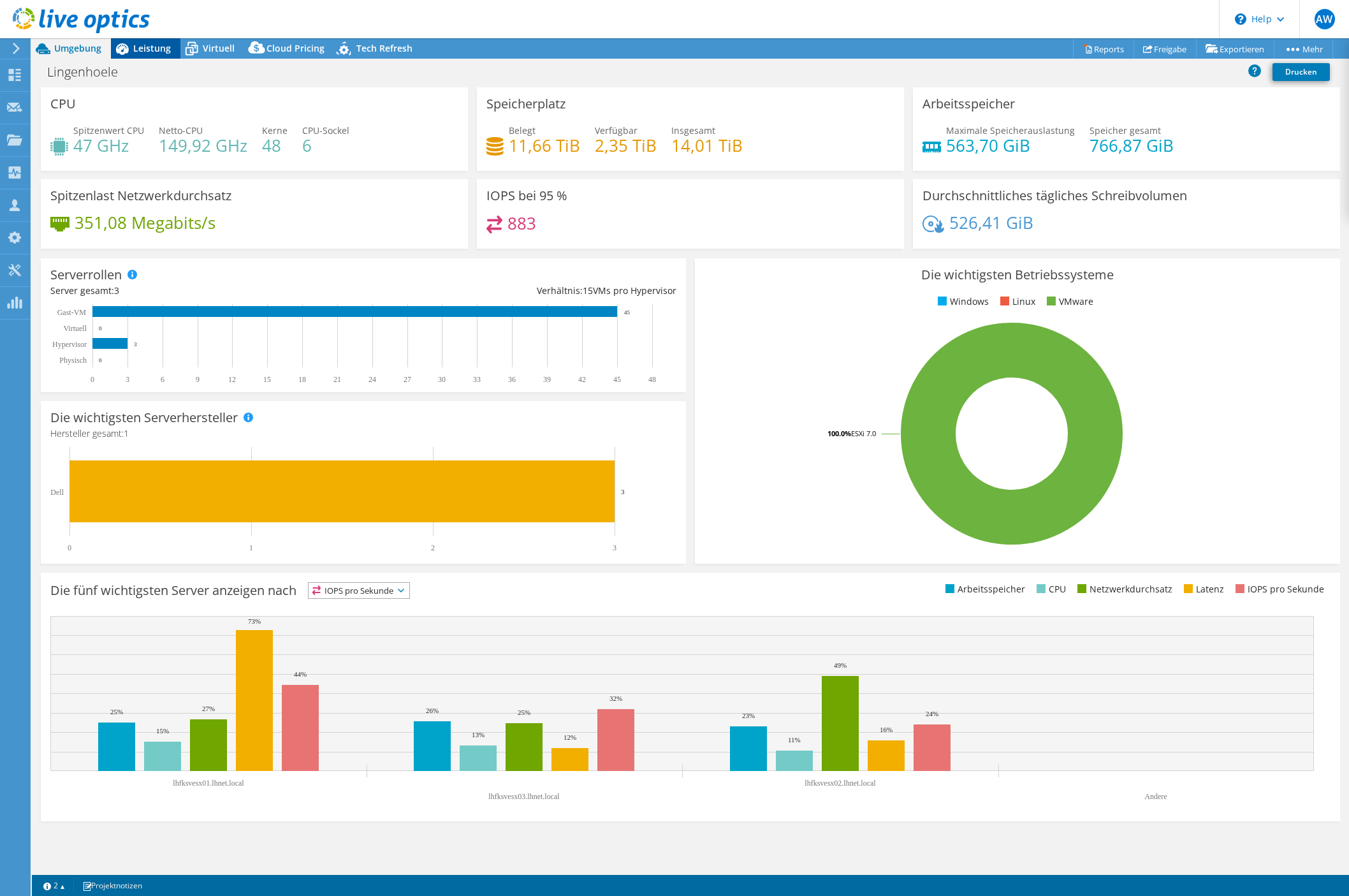
click at [164, 53] on span "Leistung" at bounding box center [152, 48] width 38 height 12
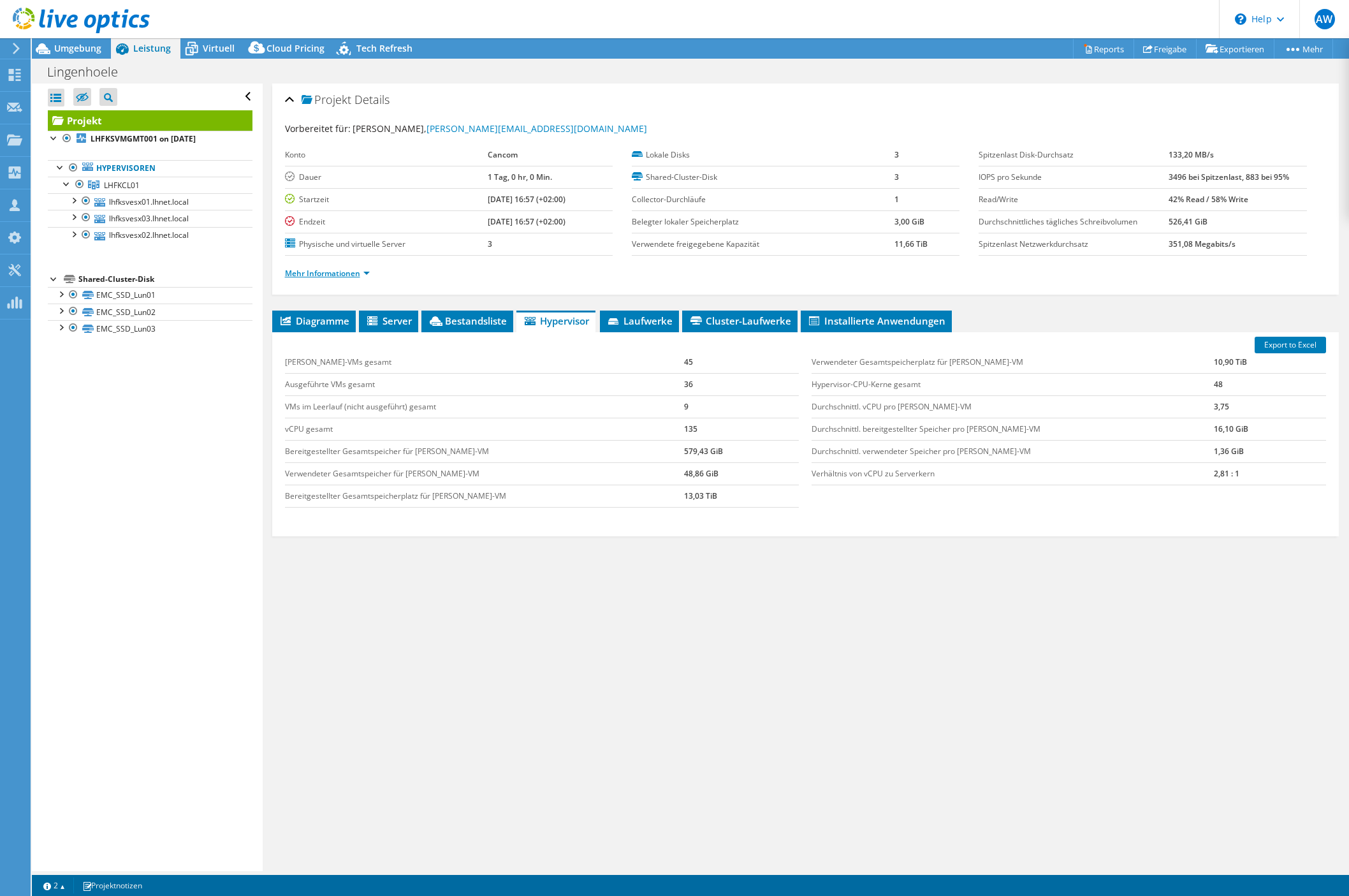
click at [323, 271] on link "Mehr Informationen" at bounding box center [327, 273] width 84 height 11
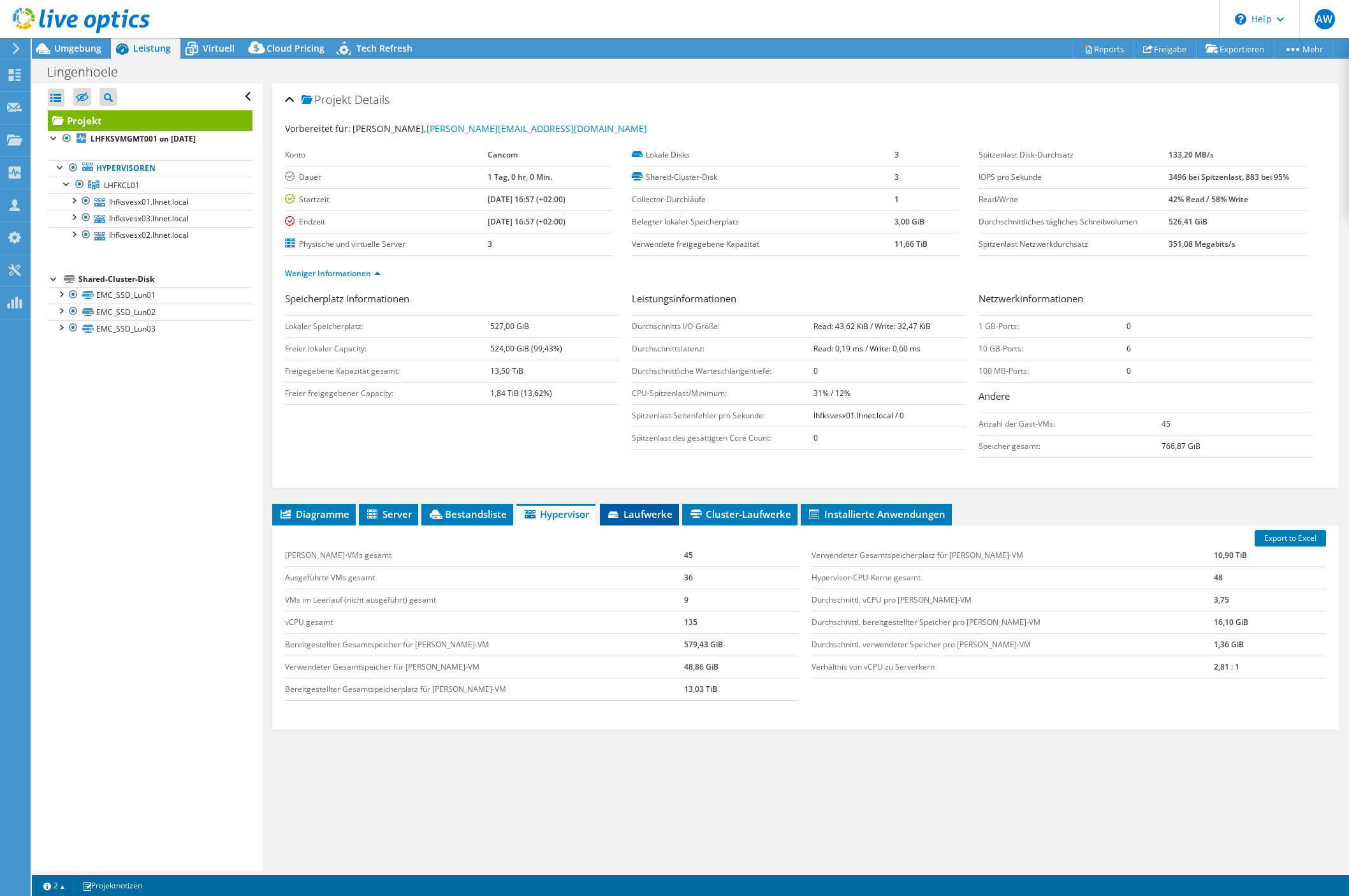
click at [639, 513] on span "Laufwerke" at bounding box center [639, 514] width 67 height 13
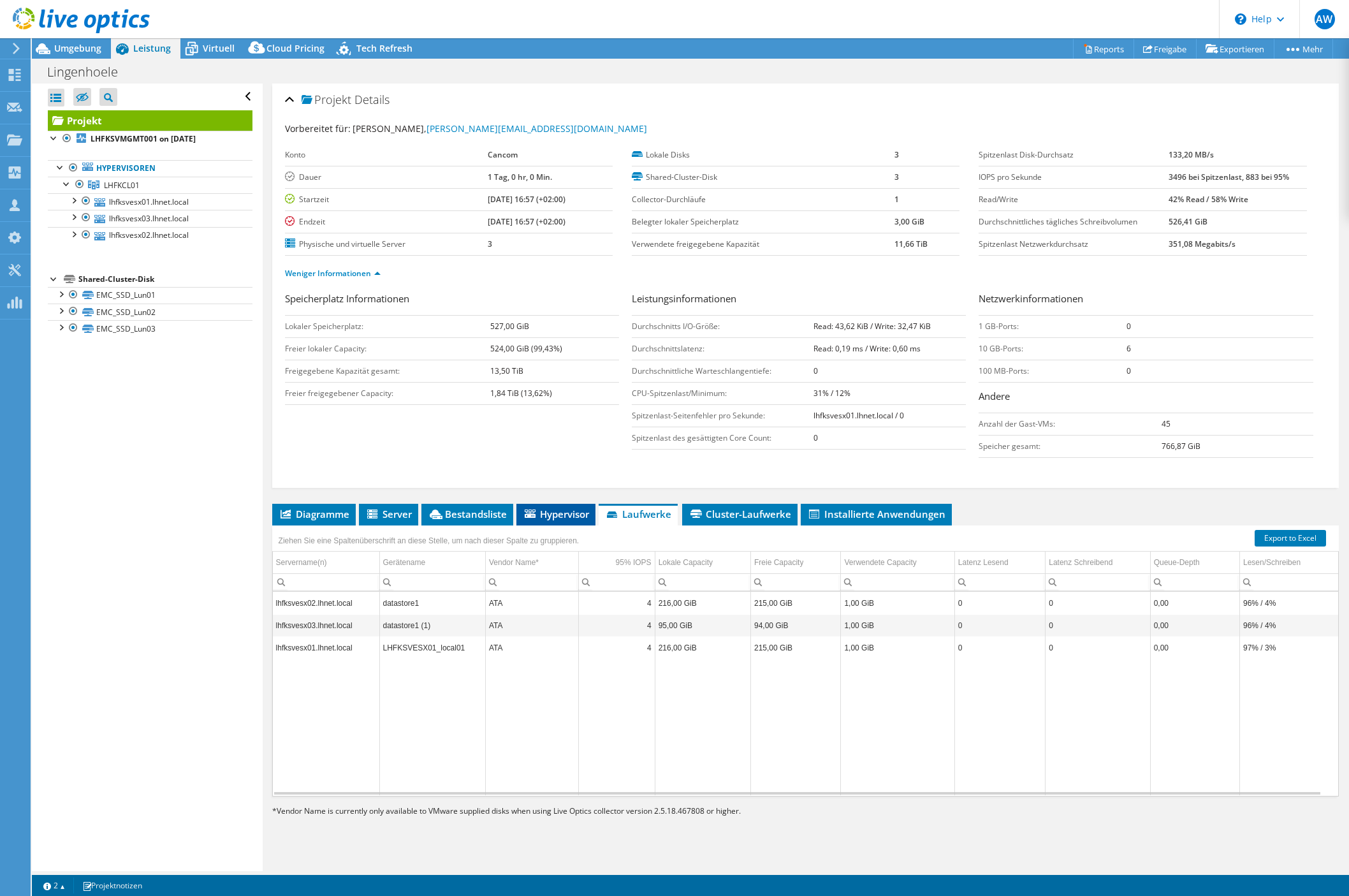
click at [549, 505] on li "Hypervisor" at bounding box center [556, 515] width 79 height 22
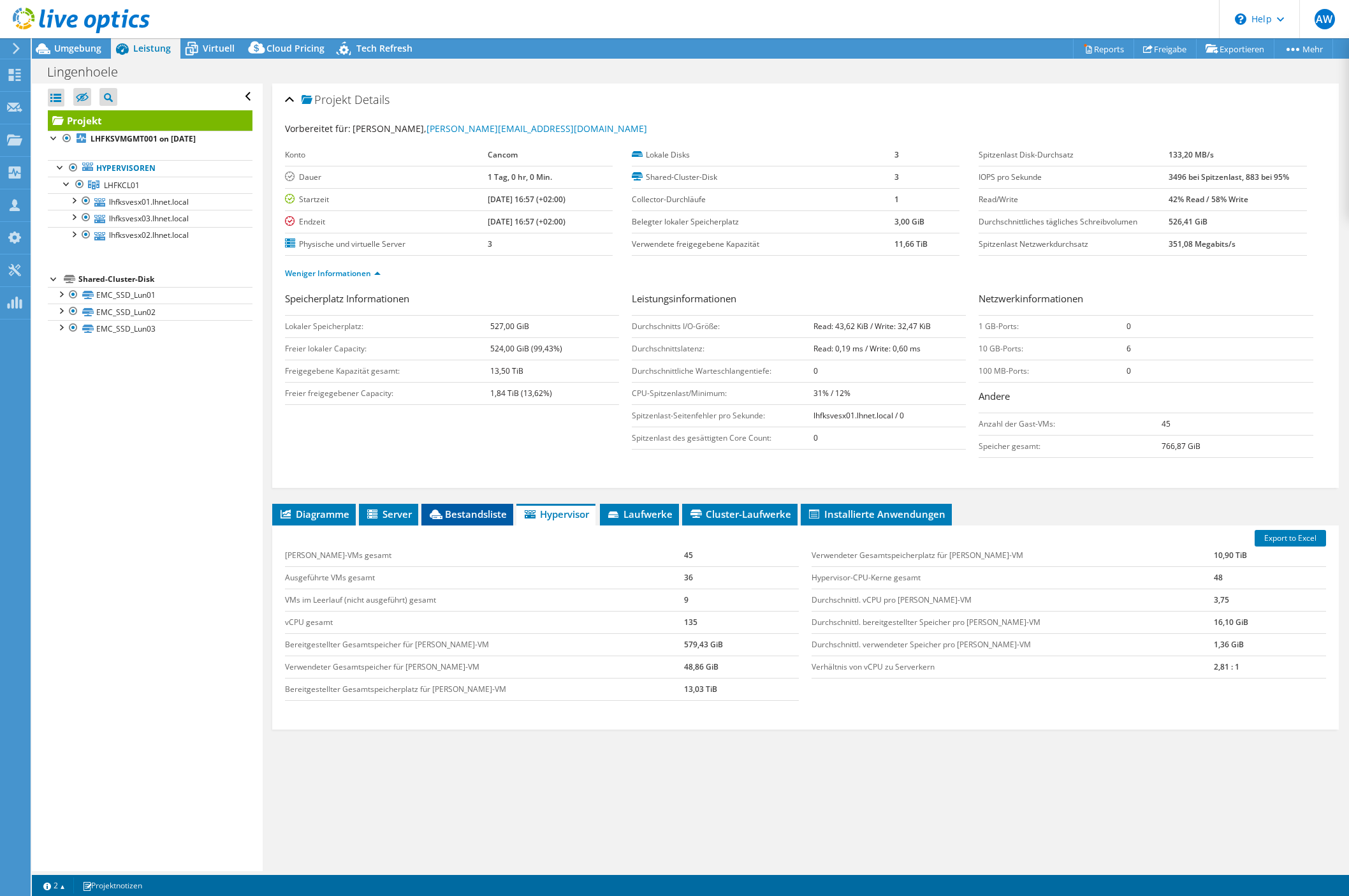
click at [452, 515] on span "Bestandsliste" at bounding box center [467, 514] width 79 height 13
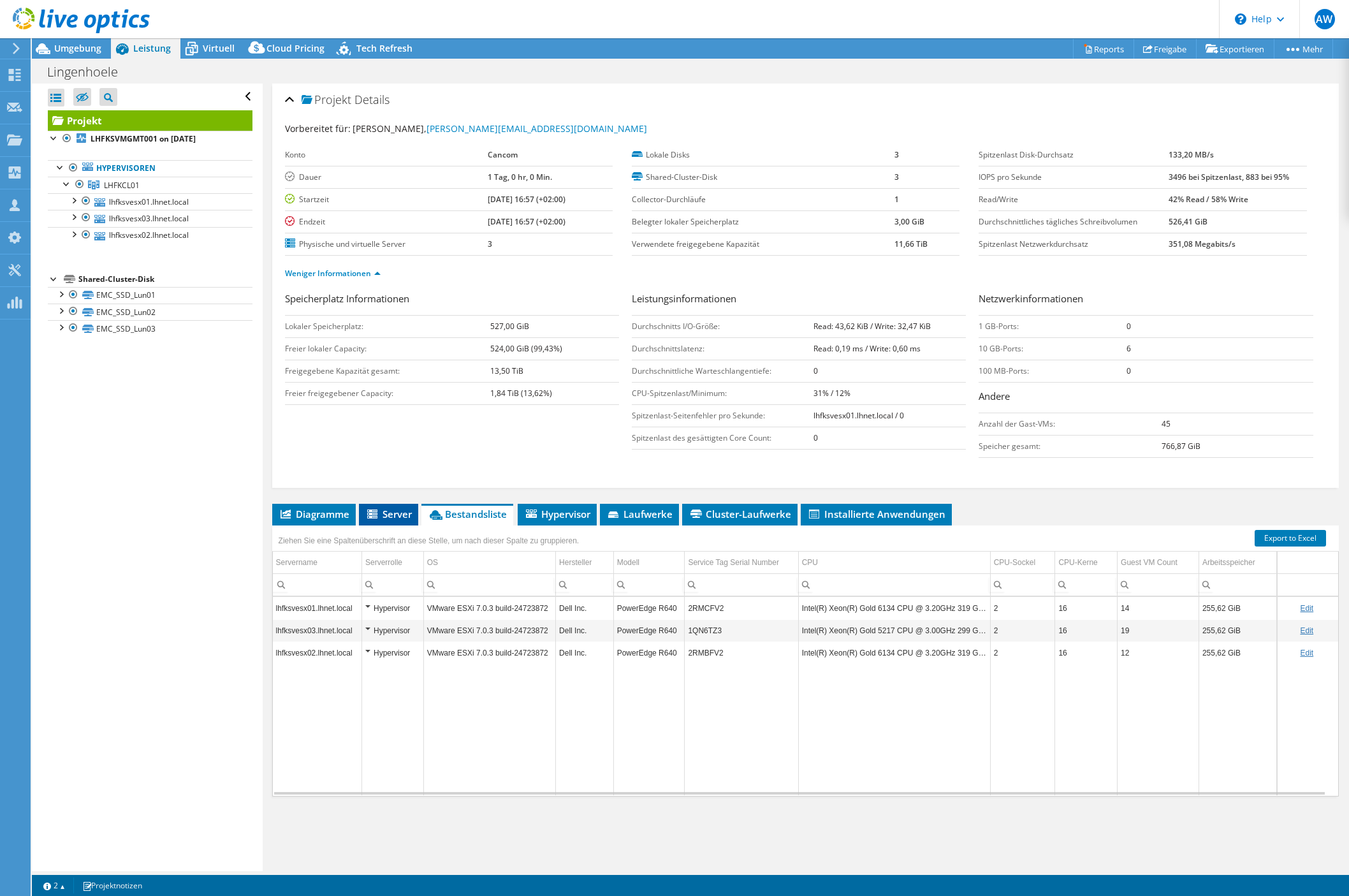
click at [378, 509] on icon at bounding box center [374, 515] width 13 height 11
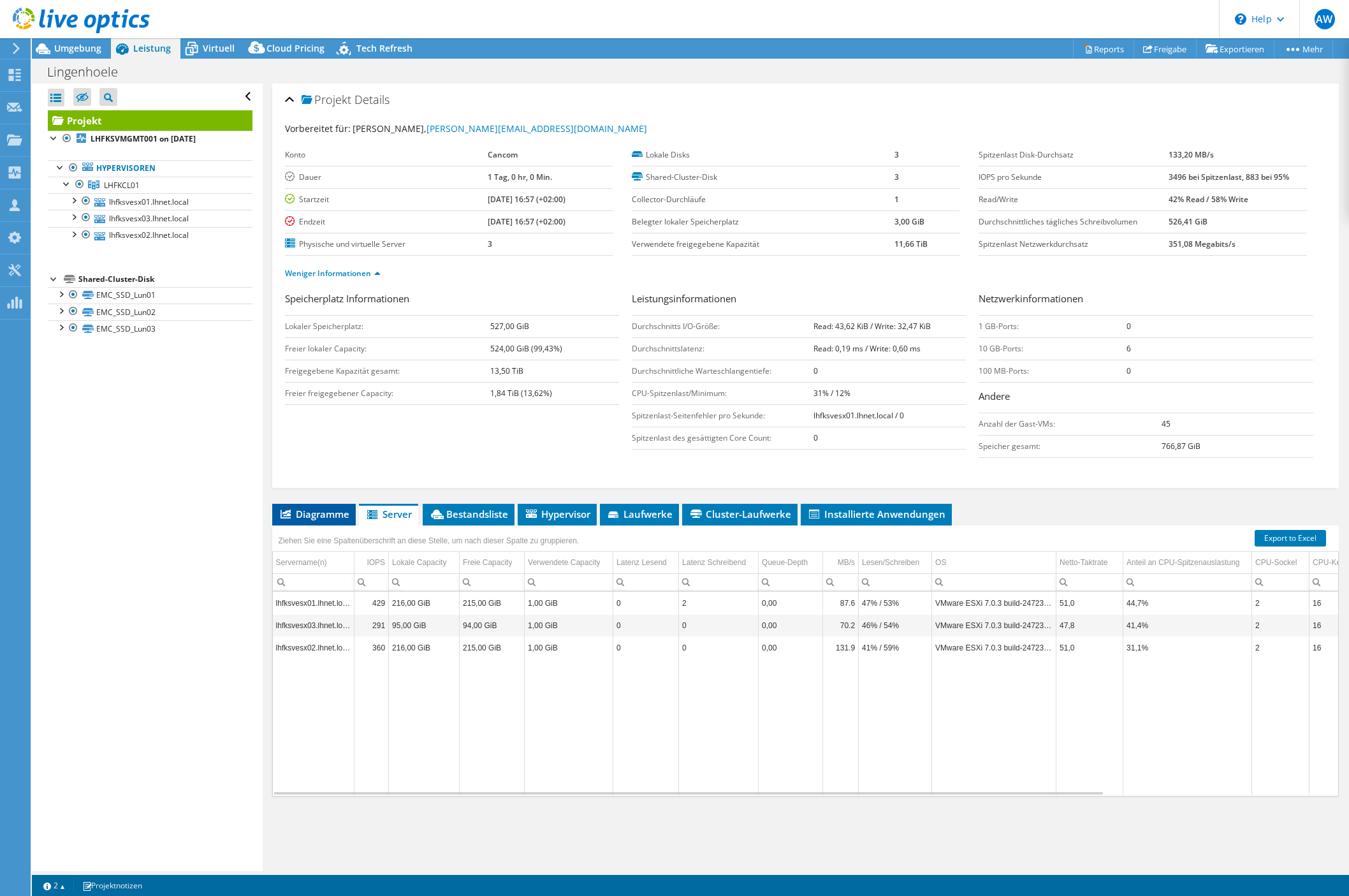
click at [315, 511] on span "Diagramme" at bounding box center [314, 514] width 71 height 13
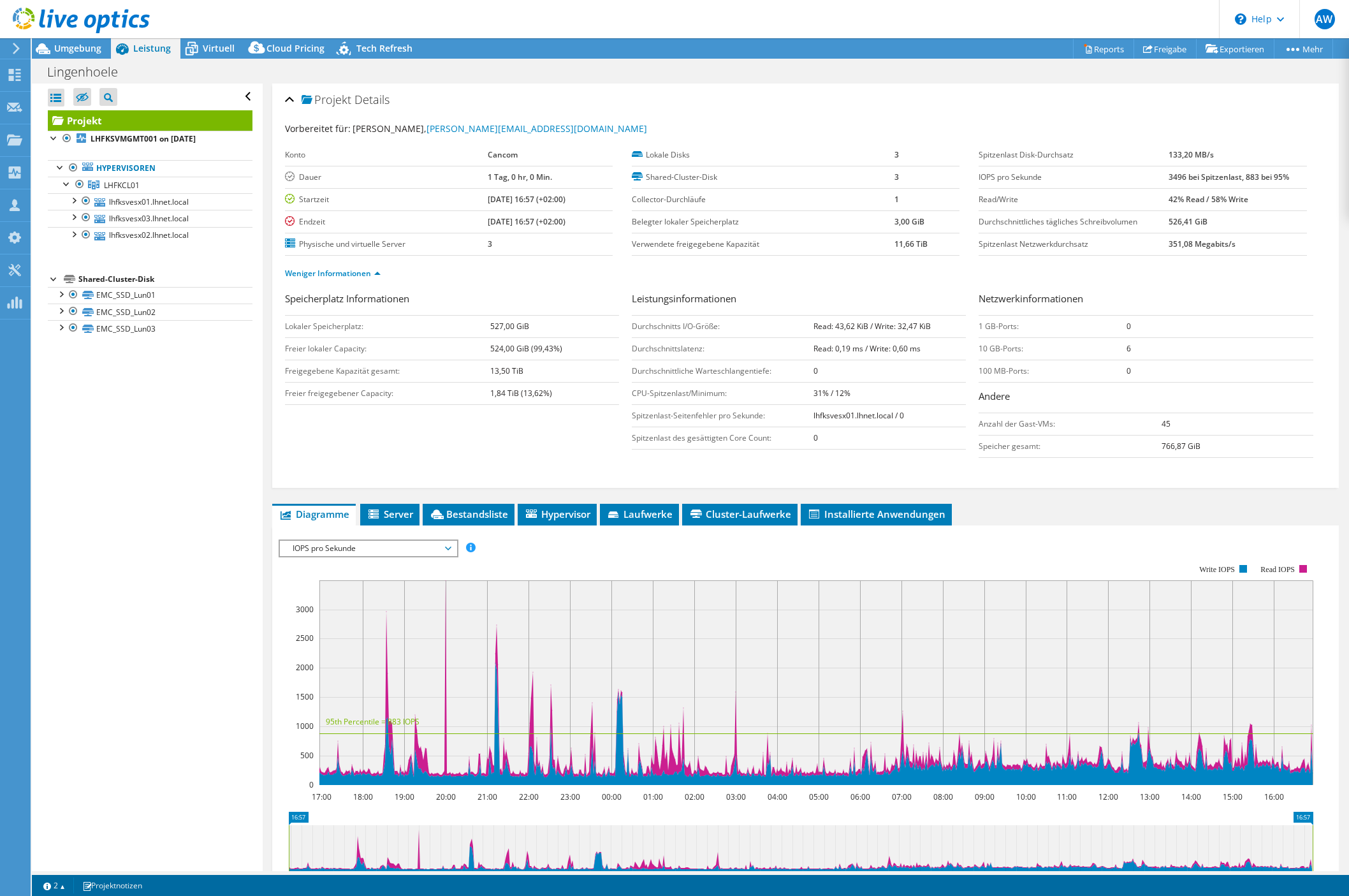
click at [353, 554] on span "IOPS pro Sekunde" at bounding box center [368, 548] width 164 height 15
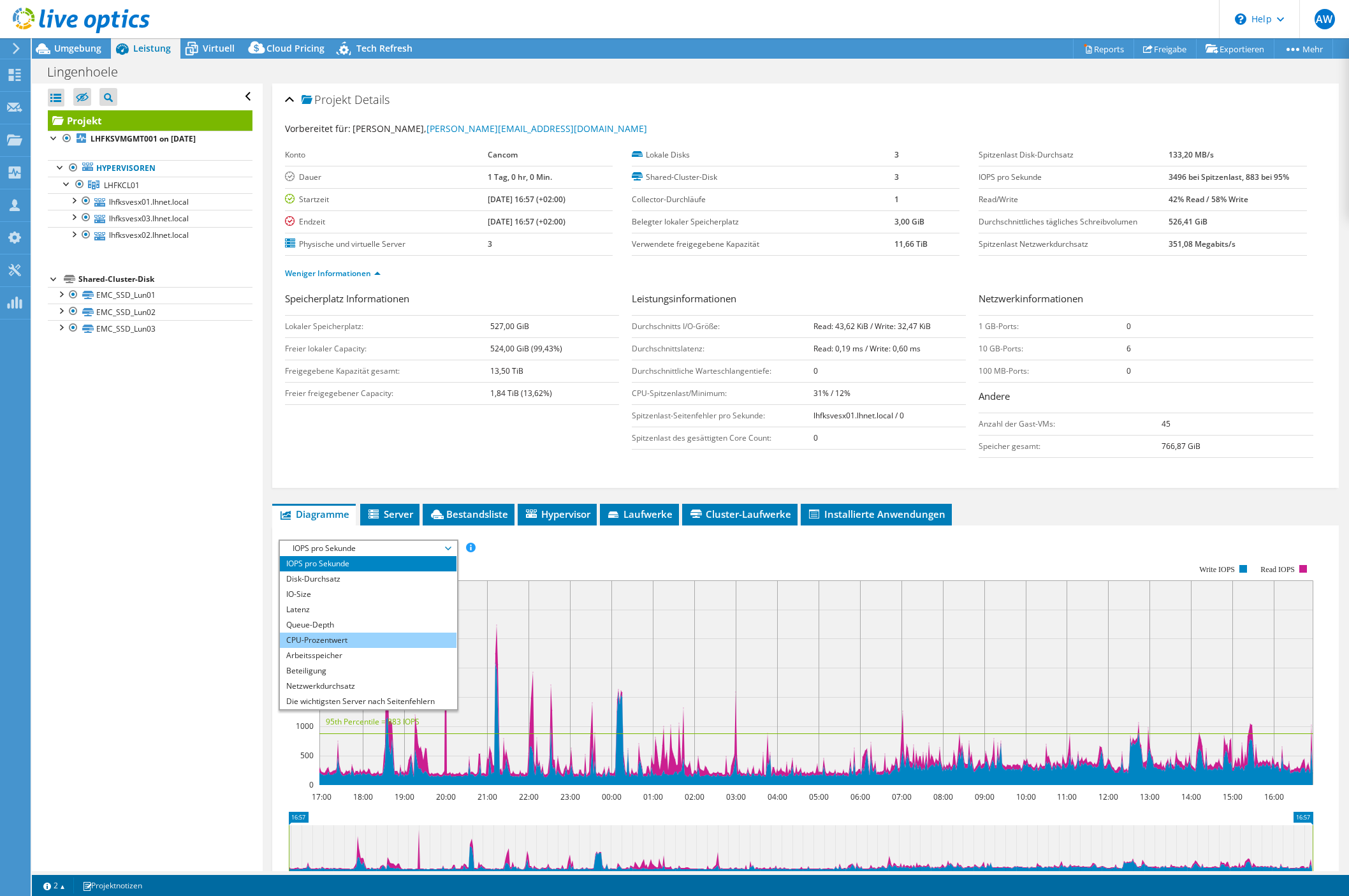
click at [337, 640] on li "CPU-Prozentwert" at bounding box center [368, 640] width 177 height 15
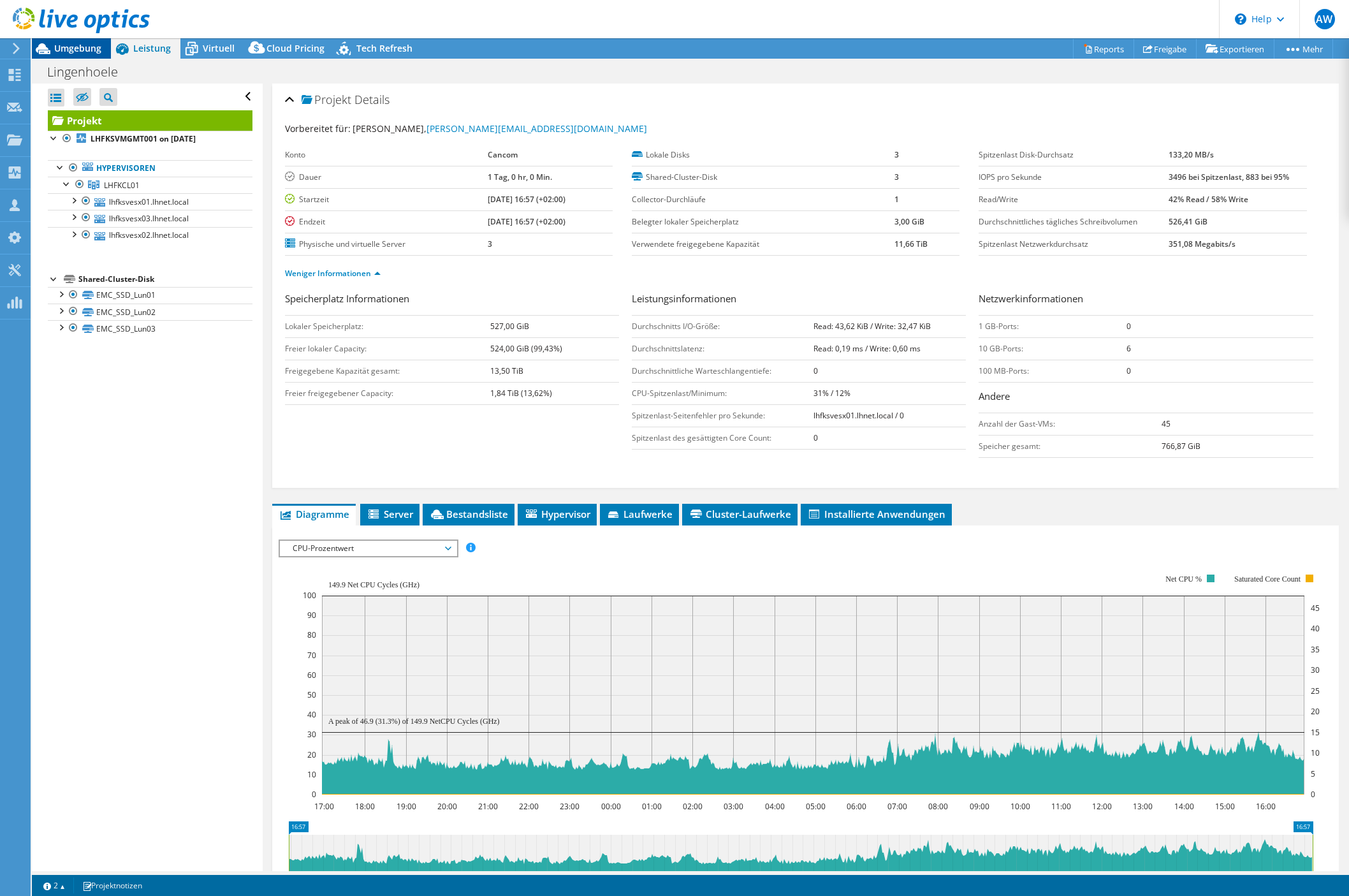
click at [88, 52] on span "Umgebung" at bounding box center [78, 48] width 47 height 12
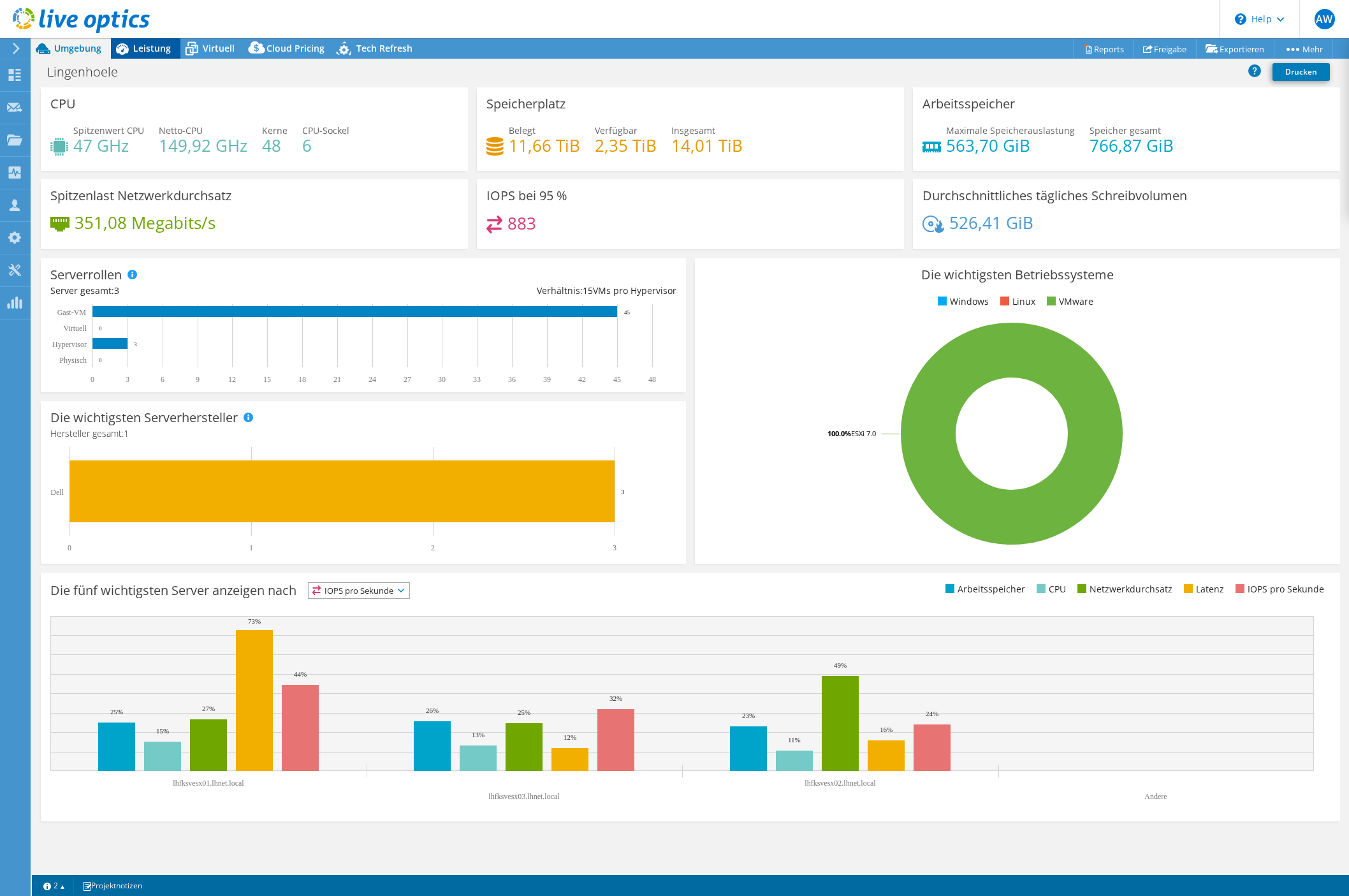
click at [136, 48] on span "Leistung" at bounding box center [152, 48] width 38 height 12
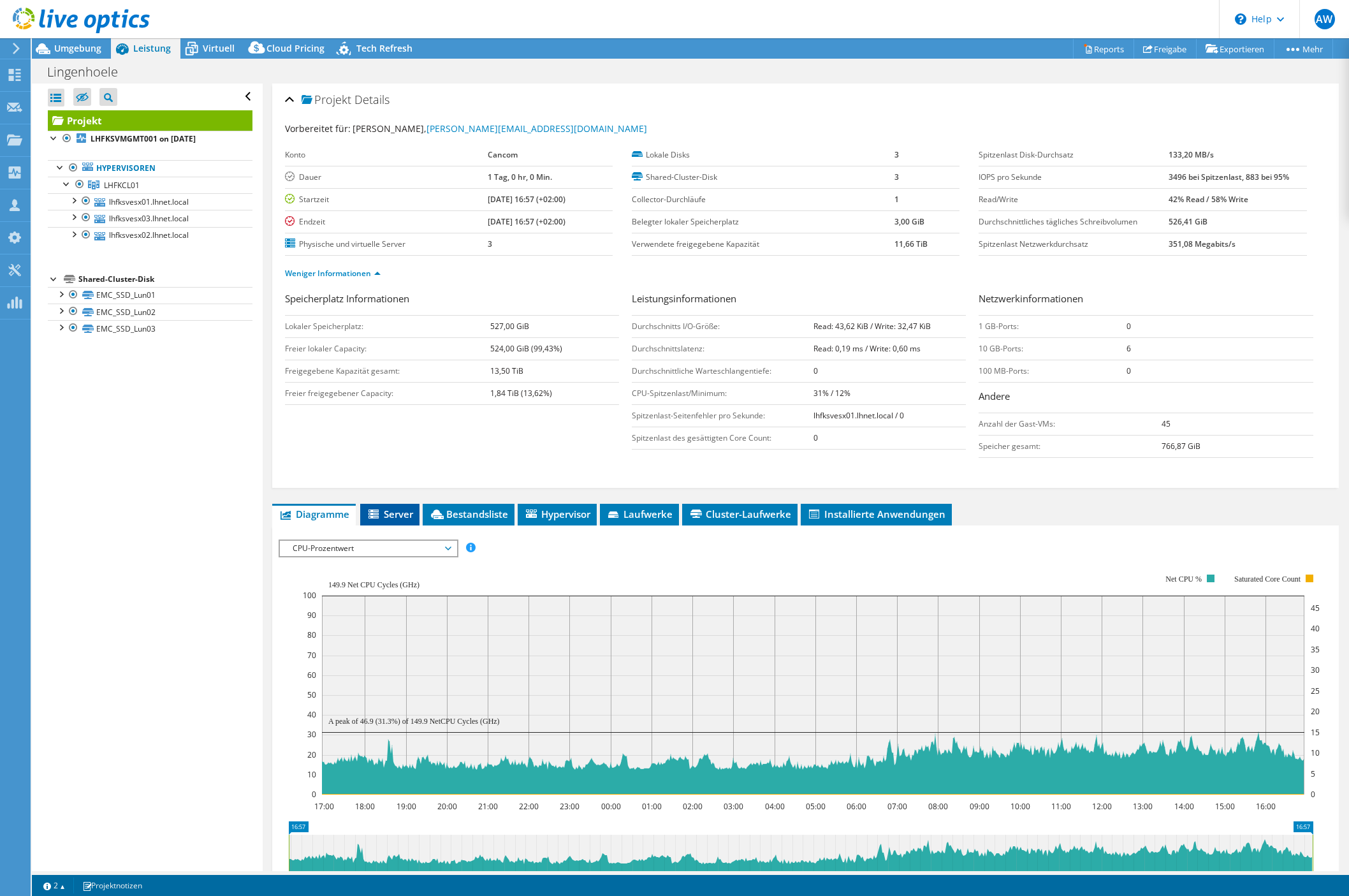
click at [376, 512] on icon at bounding box center [375, 515] width 13 height 11
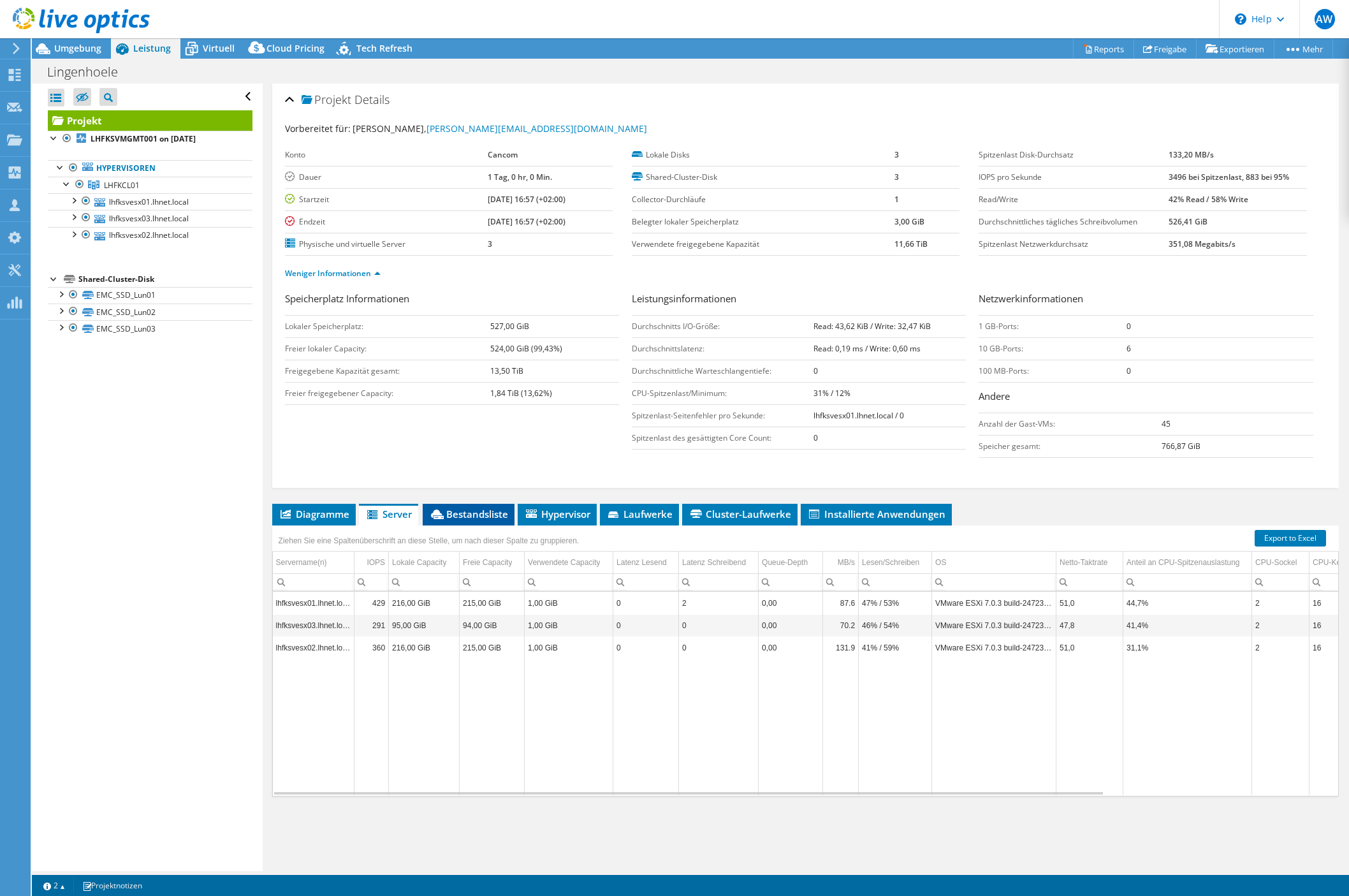
scroll to position [5, 0]
click at [946, 598] on td "VMware ESXi 7.0.3 build-24723872" at bounding box center [994, 598] width 124 height 22
click at [316, 600] on td "lhfksvesx01.lhnet.local" at bounding box center [314, 598] width 82 height 22
click at [328, 520] on li "Diagramme" at bounding box center [314, 515] width 84 height 22
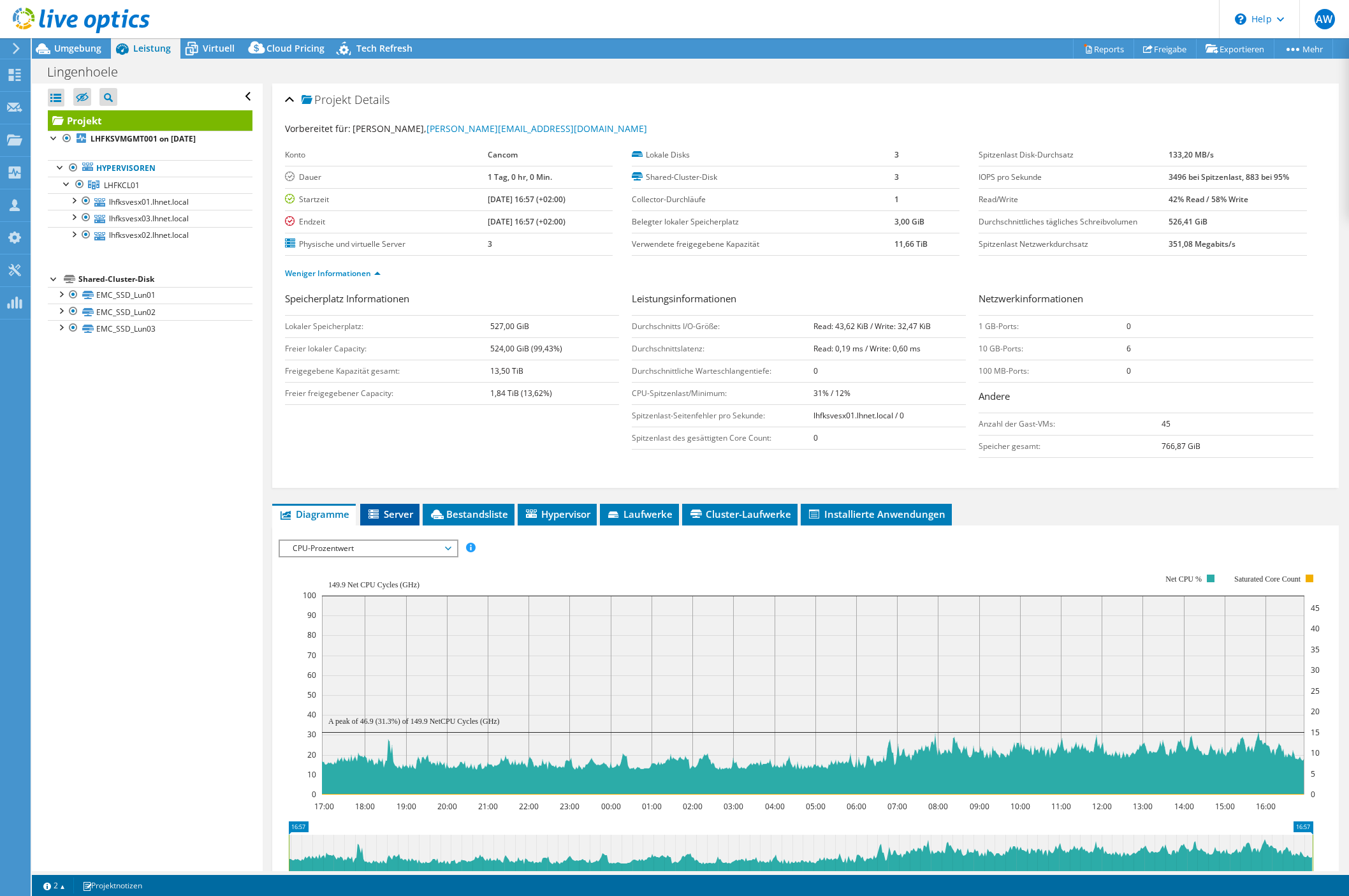
click at [400, 516] on span "Server" at bounding box center [390, 514] width 47 height 13
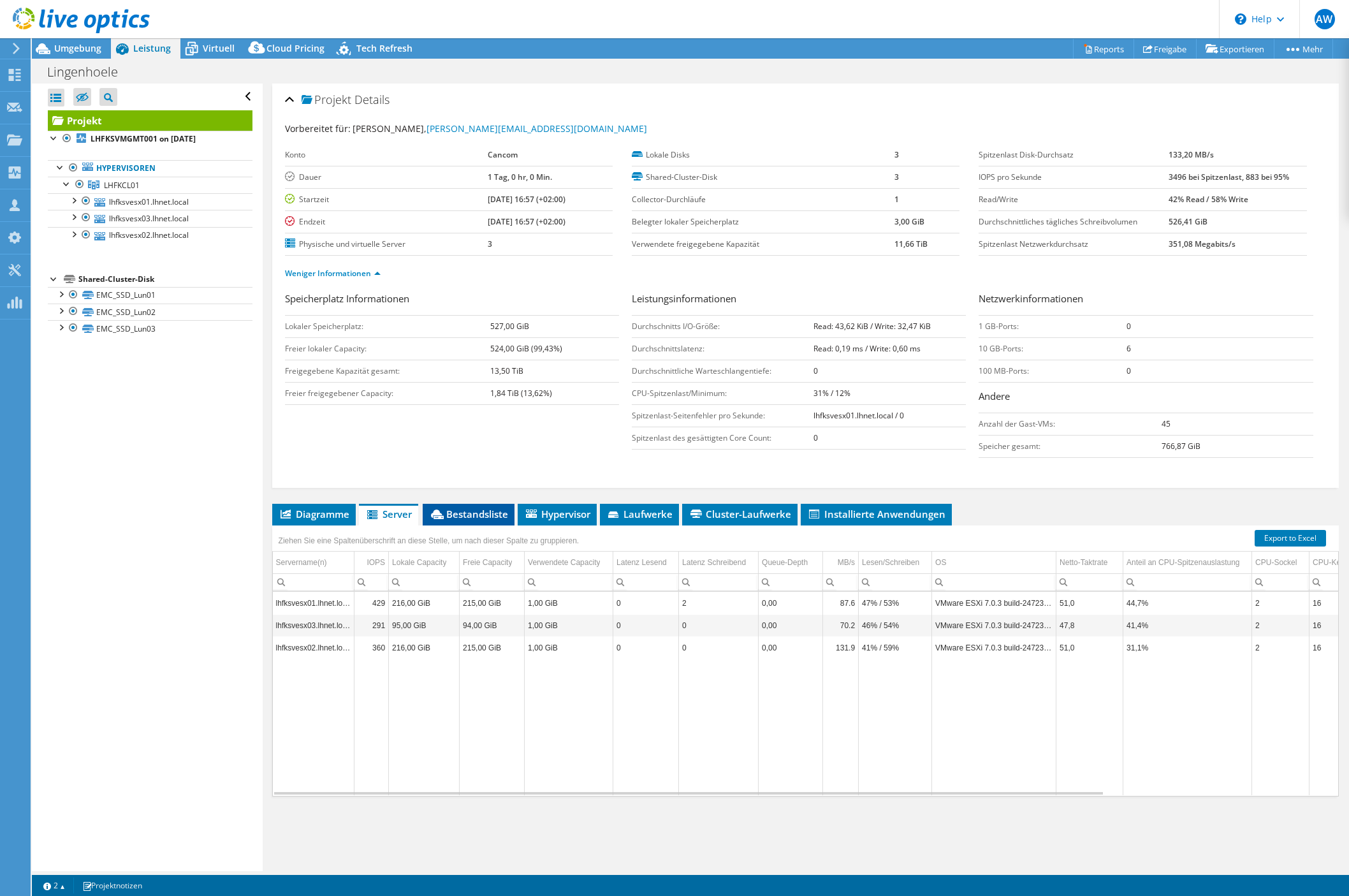
click at [445, 515] on span "Bestandsliste" at bounding box center [468, 514] width 79 height 13
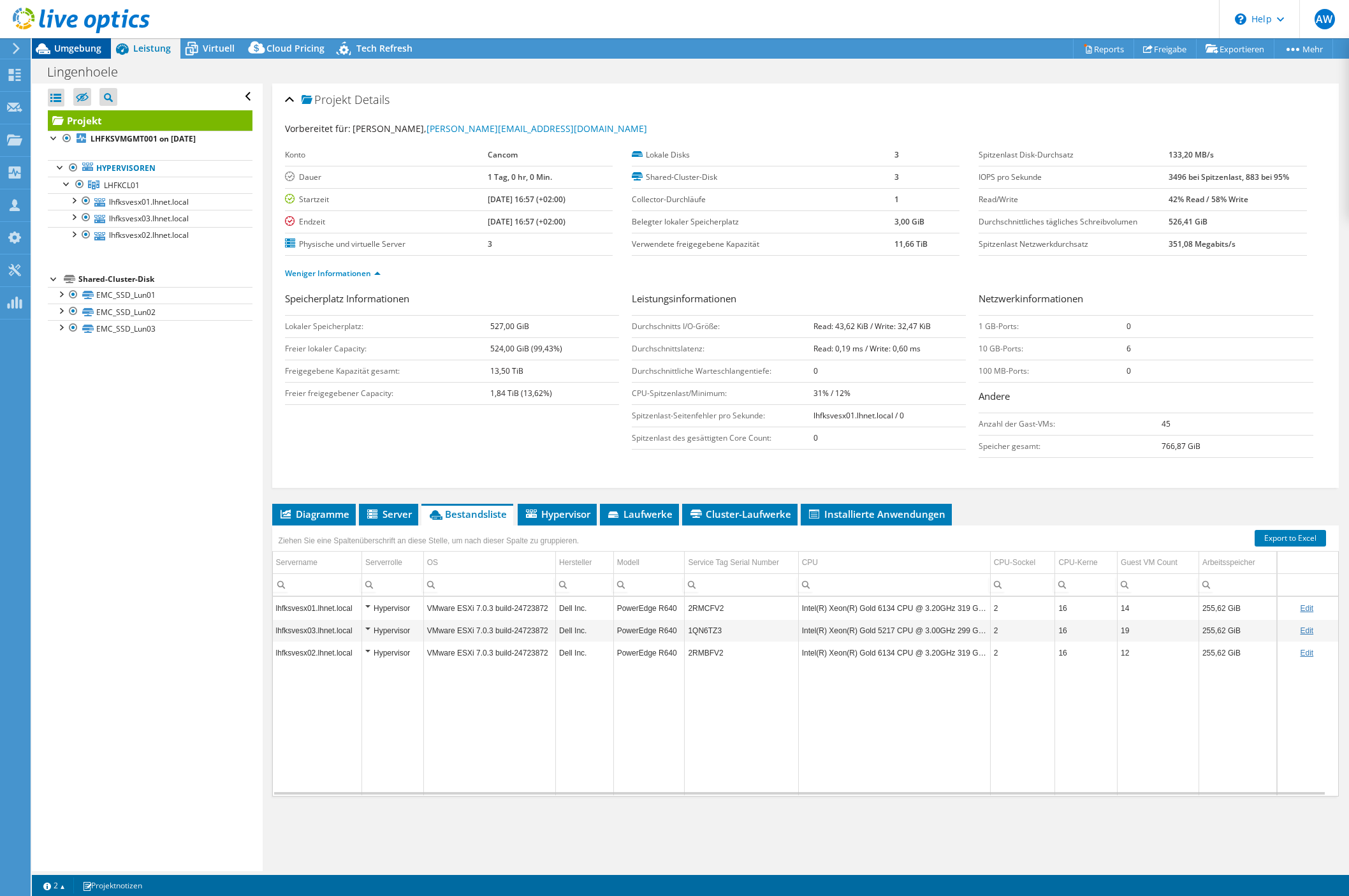
click at [70, 51] on span "Umgebung" at bounding box center [78, 48] width 47 height 12
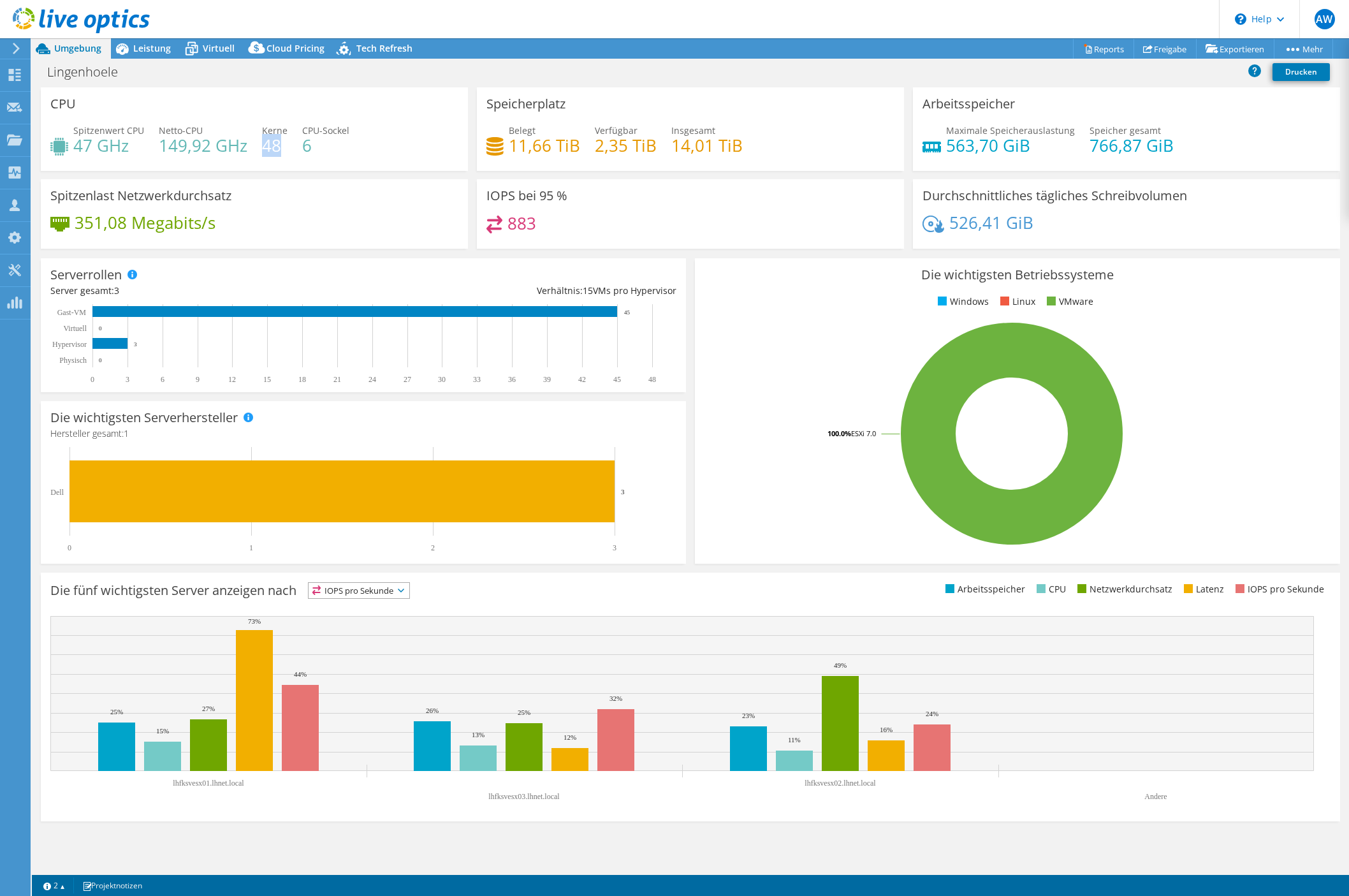
drag, startPoint x: 278, startPoint y: 147, endPoint x: 260, endPoint y: 150, distance: 18.2
click at [262, 150] on h4 "48" at bounding box center [275, 145] width 26 height 14
click at [138, 44] on span "Leistung" at bounding box center [152, 48] width 38 height 12
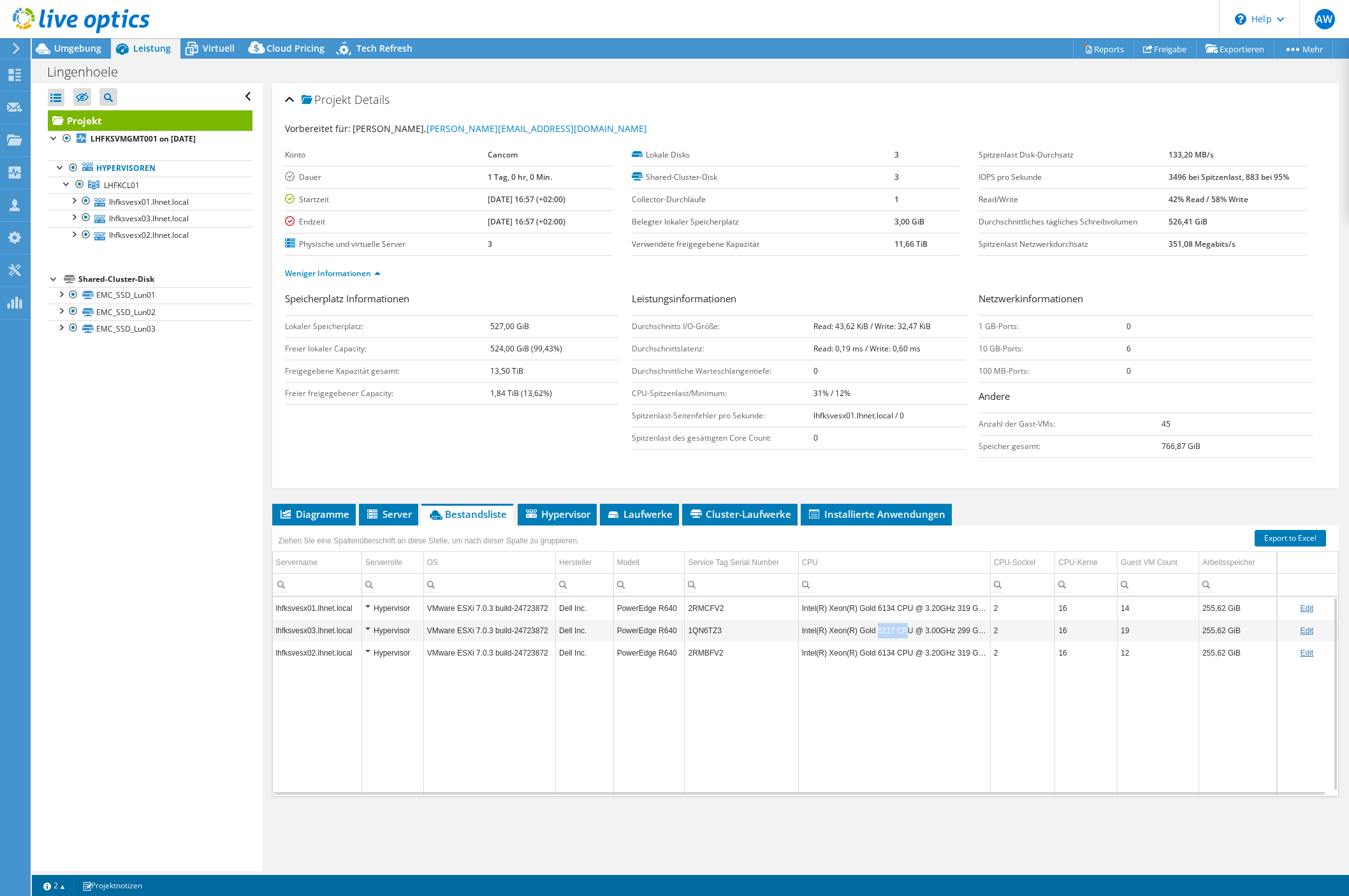
drag, startPoint x: 871, startPoint y: 631, endPoint x: 899, endPoint y: 635, distance: 28.3
click at [899, 635] on td "Intel(R) Xeon(R) Gold 5217 CPU @ 3.00GHz 299 GHz" at bounding box center [894, 630] width 192 height 22
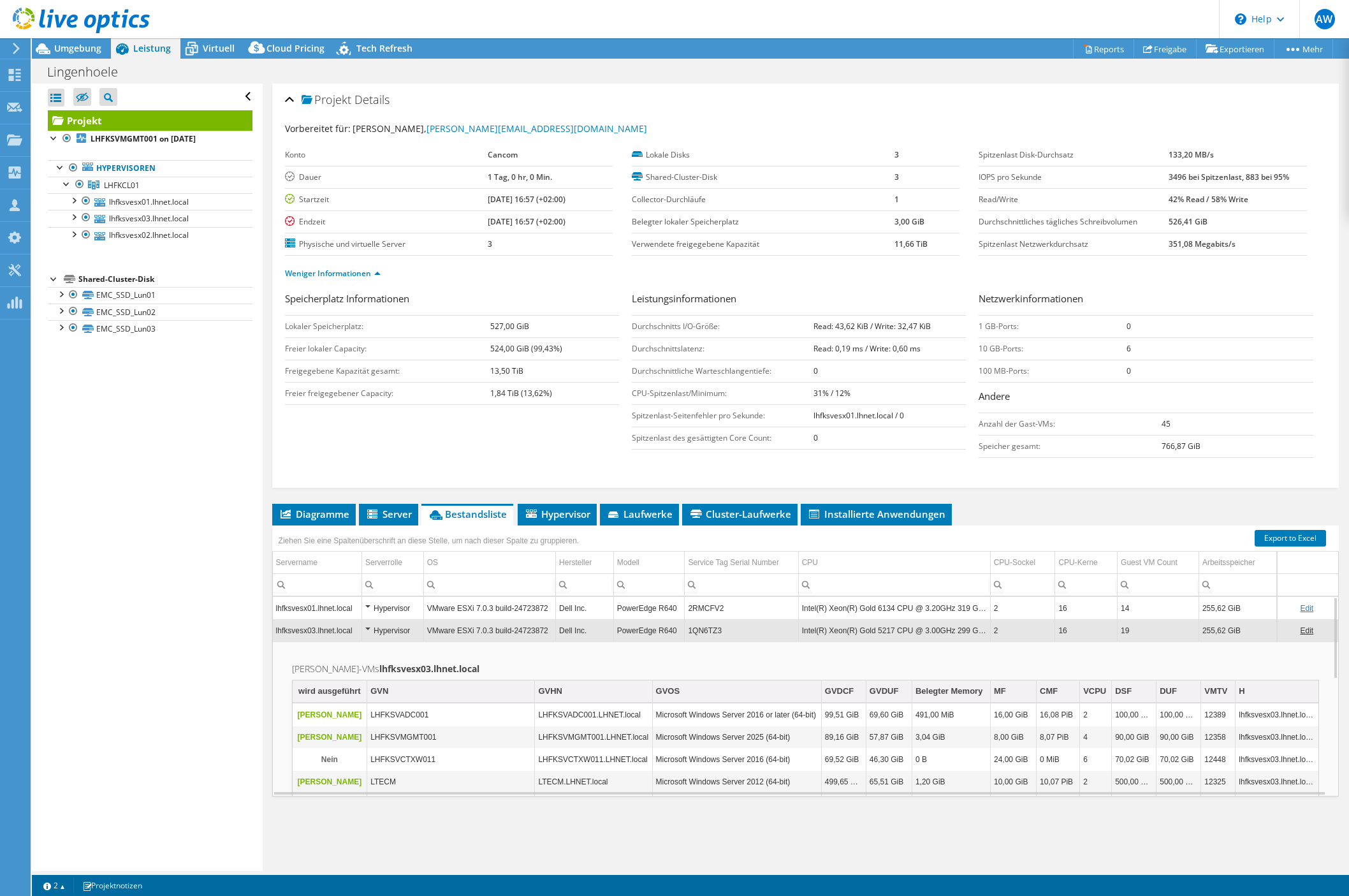
click at [887, 629] on td "Intel(R) Xeon(R) Gold 5217 CPU @ 3.00GHz 299 GHz" at bounding box center [894, 630] width 192 height 22
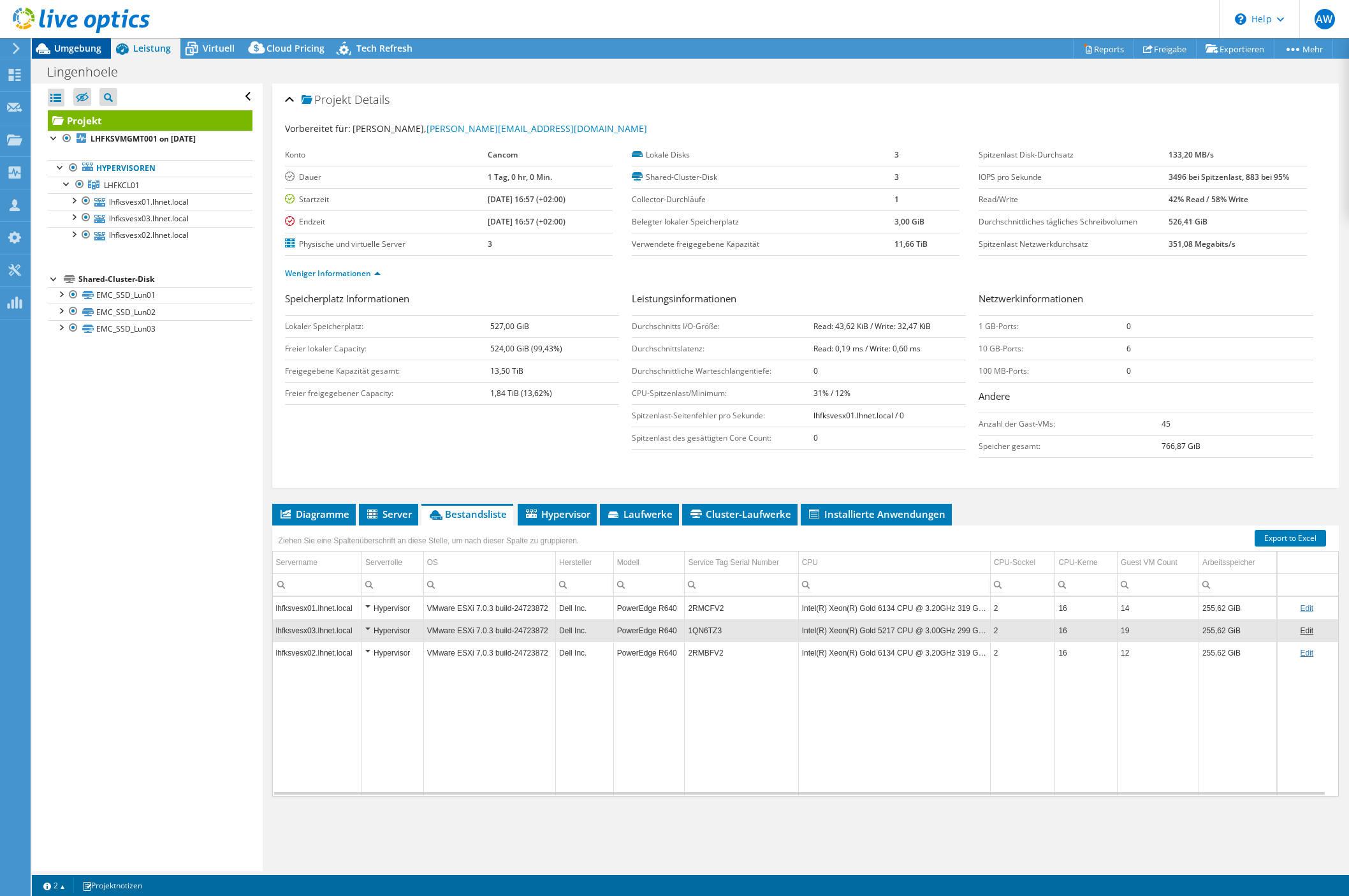
click at [79, 52] on span "Umgebung" at bounding box center [78, 48] width 47 height 12
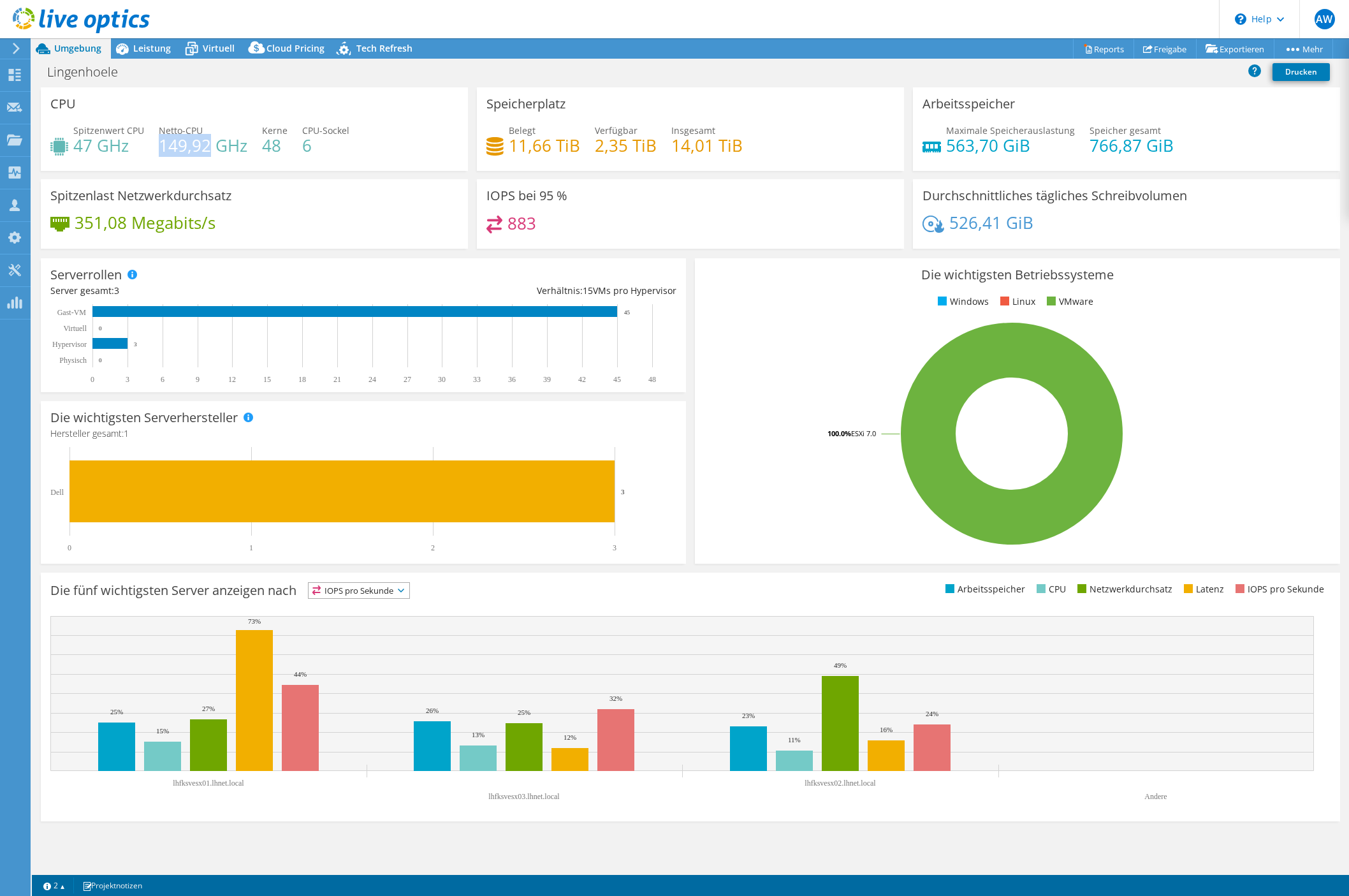
drag, startPoint x: 159, startPoint y: 146, endPoint x: 207, endPoint y: 153, distance: 48.5
click at [207, 152] on h4 "149,92 GHz" at bounding box center [203, 145] width 88 height 14
drag, startPoint x: 207, startPoint y: 153, endPoint x: 166, endPoint y: 148, distance: 41.3
click at [166, 148] on h4 "149,92 GHz" at bounding box center [203, 145] width 88 height 14
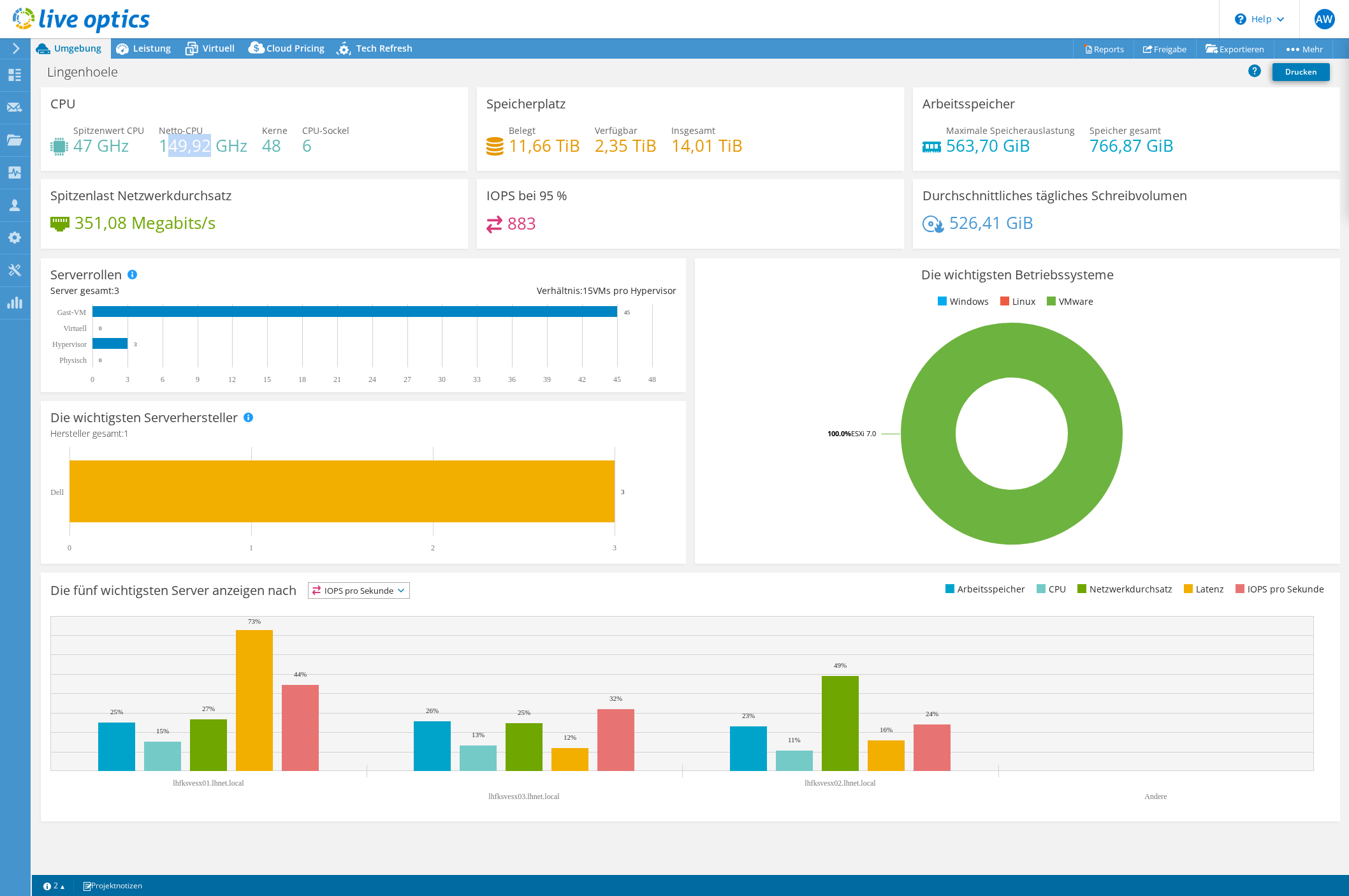
click at [166, 148] on h4 "149,92 GHz" at bounding box center [203, 145] width 88 height 14
drag, startPoint x: 166, startPoint y: 148, endPoint x: 196, endPoint y: 147, distance: 30.0
click at [196, 147] on h4 "149,92 GHz" at bounding box center [203, 145] width 88 height 14
drag, startPoint x: 950, startPoint y: 146, endPoint x: 1000, endPoint y: 145, distance: 50.0
click at [1000, 145] on h4 "563,70 GiB" at bounding box center [1010, 145] width 129 height 14
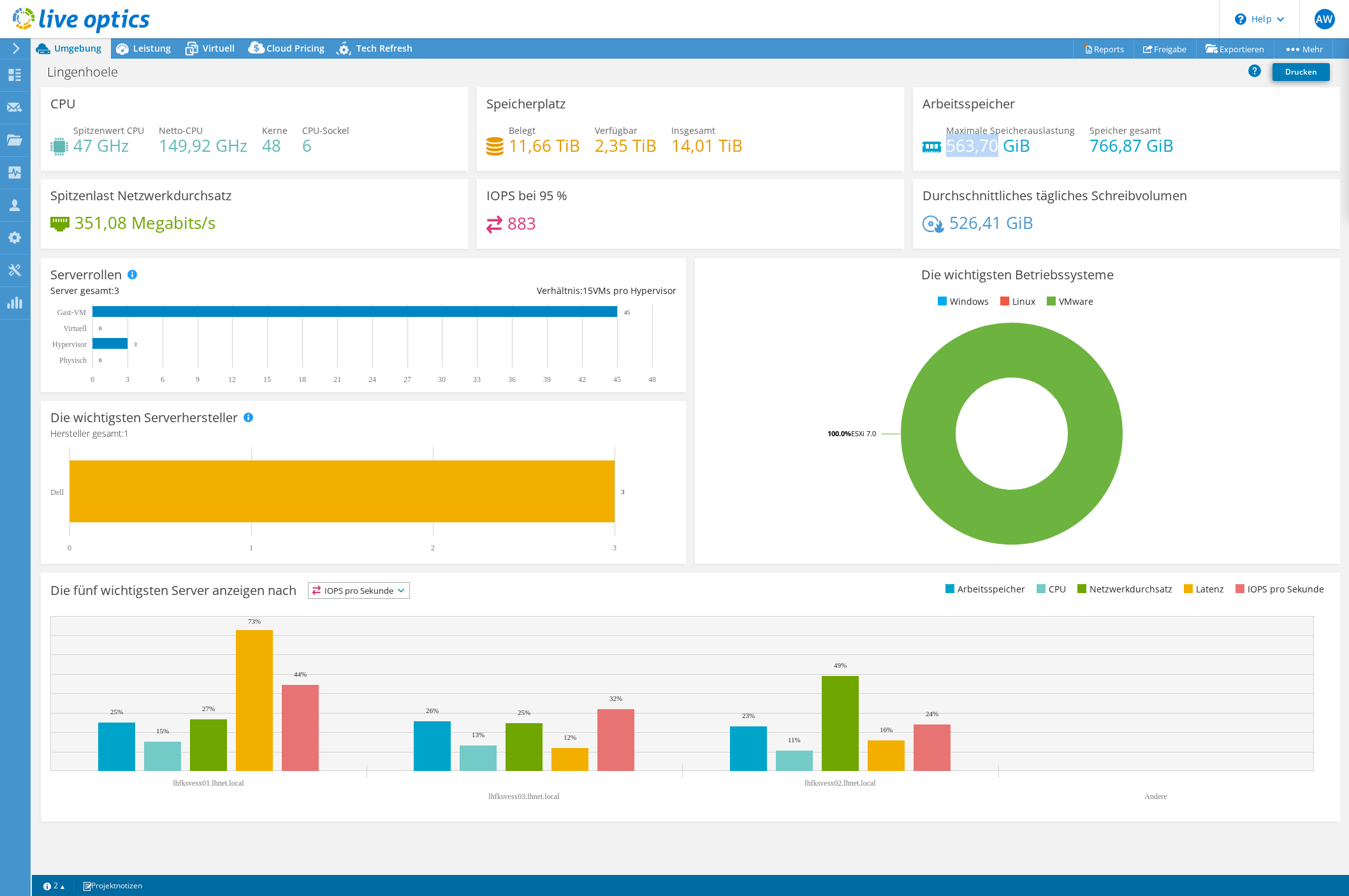
copy h4 "563,70"
click at [140, 47] on span "Leistung" at bounding box center [152, 48] width 38 height 12
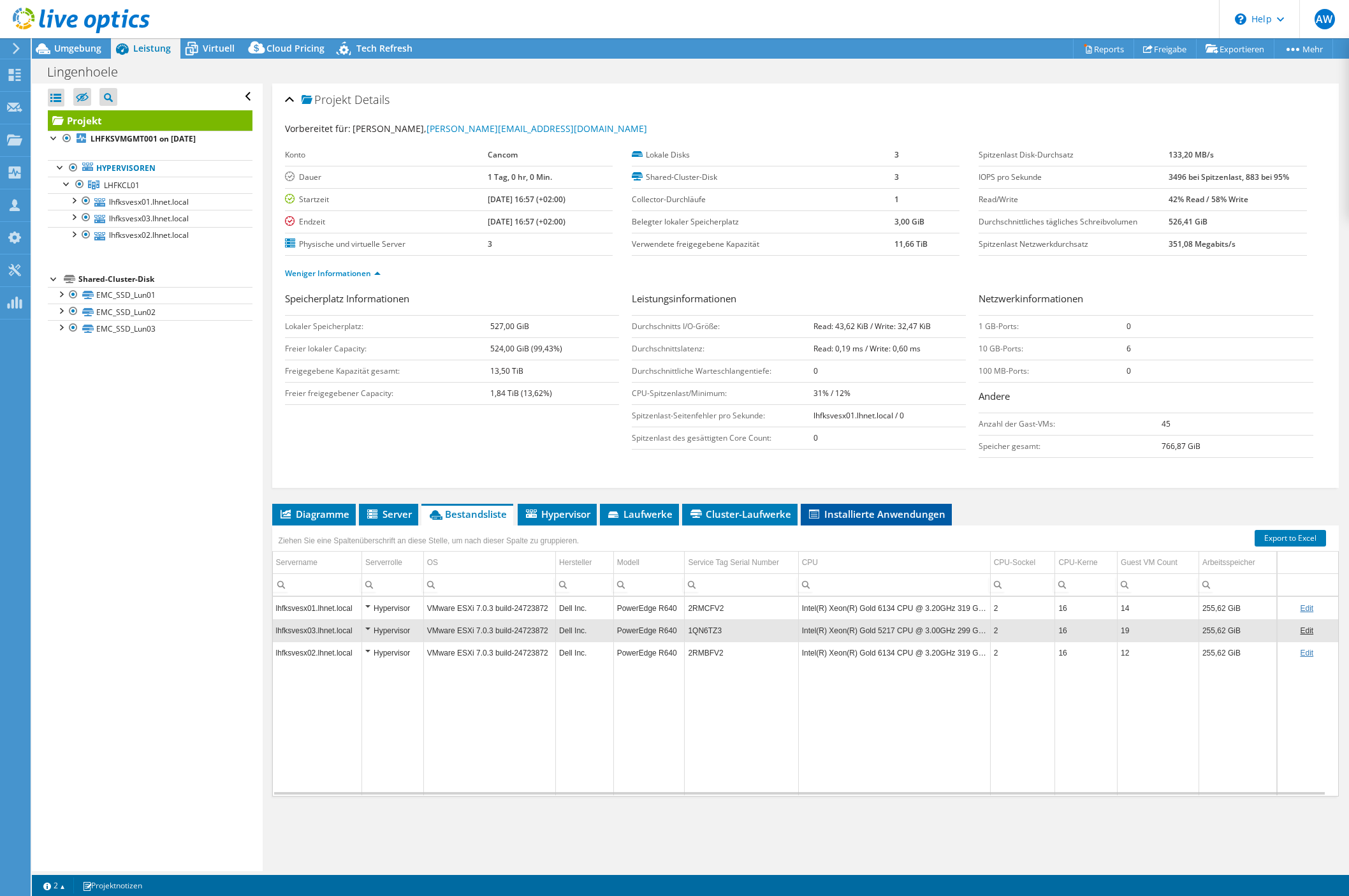
click at [880, 522] on li "Installierte Anwendungen" at bounding box center [876, 515] width 151 height 22
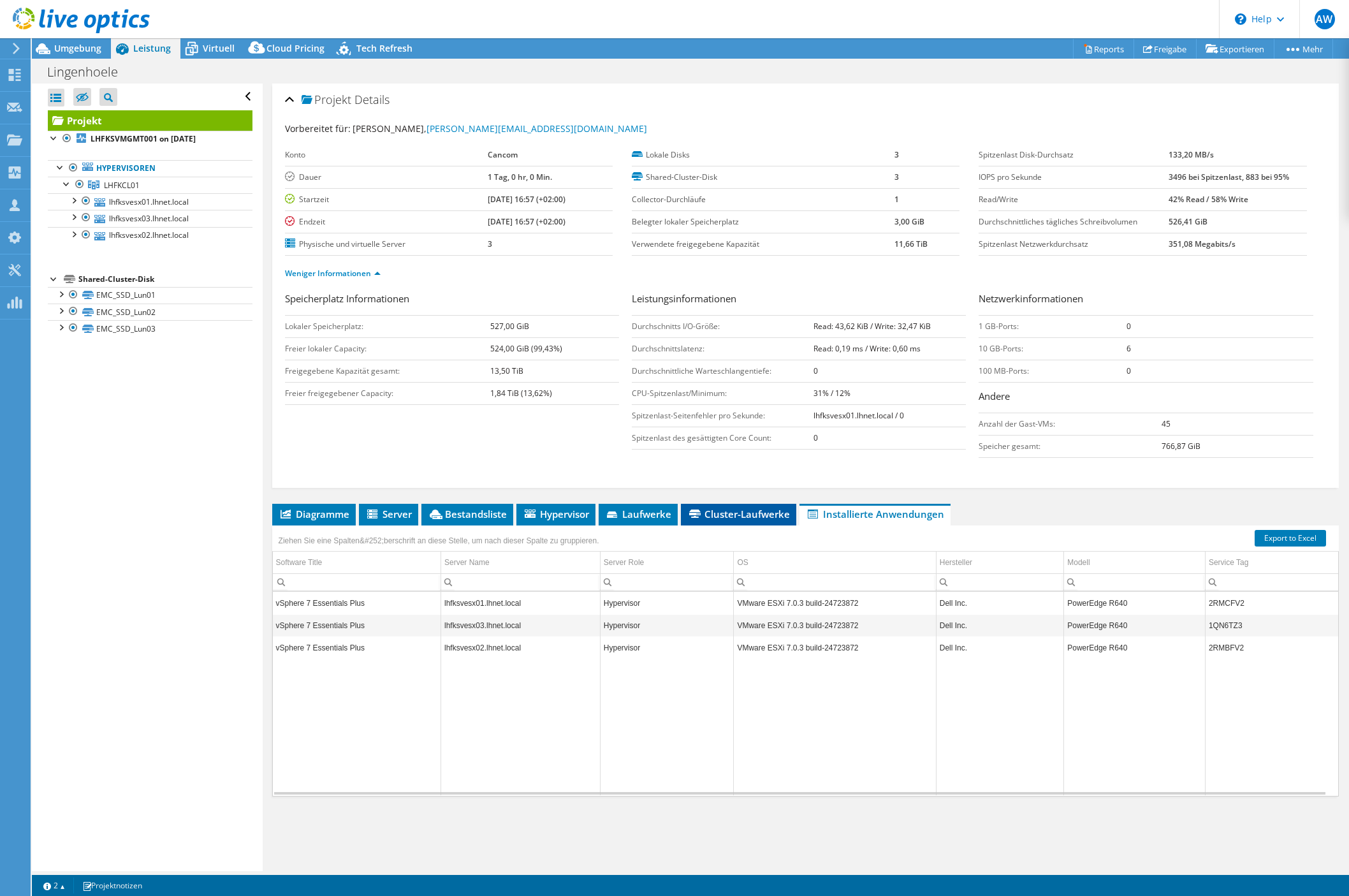
click at [746, 518] on span "Cluster-Laufwerke" at bounding box center [738, 514] width 102 height 13
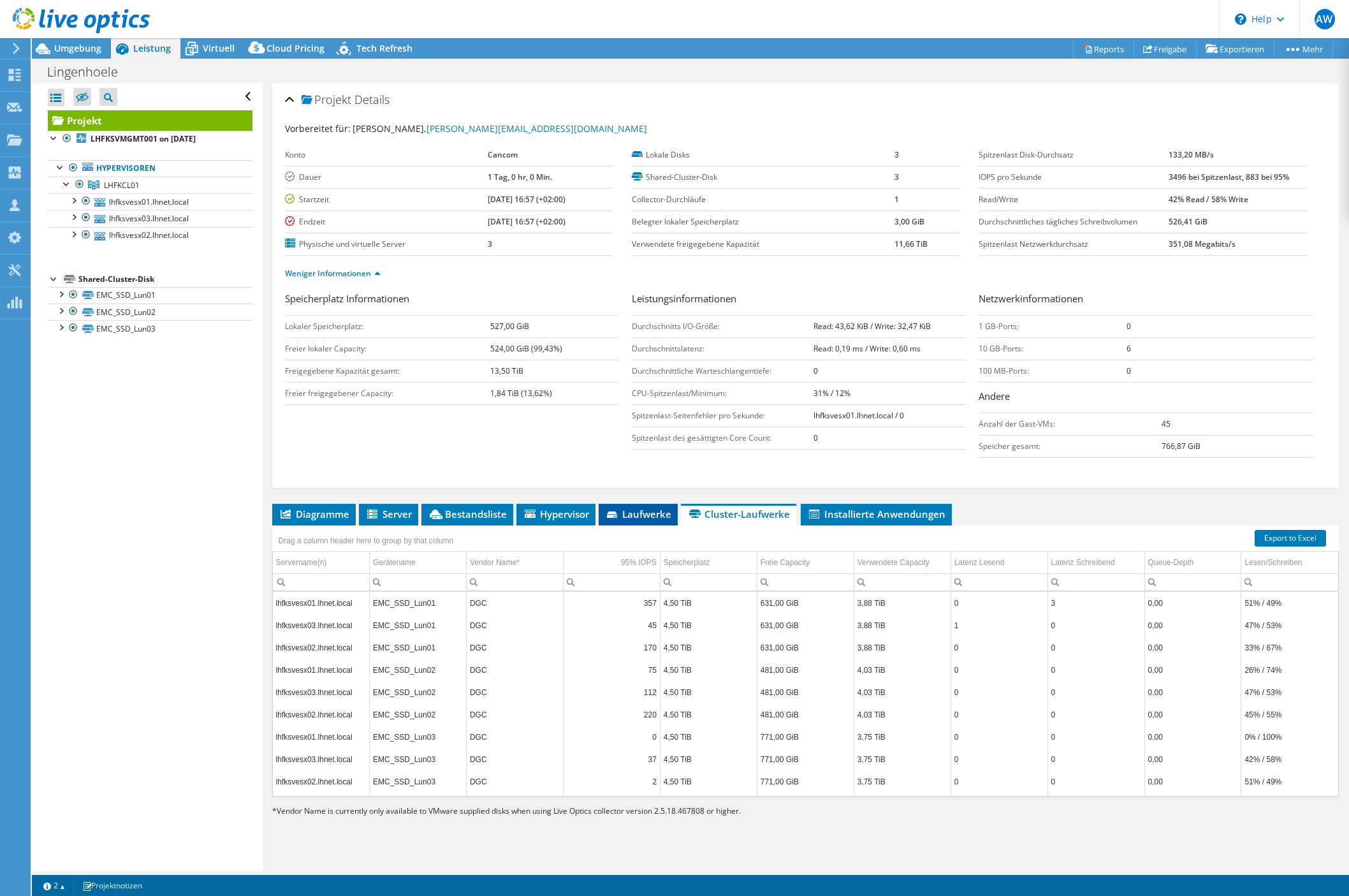
click at [637, 516] on span "Laufwerke" at bounding box center [638, 514] width 67 height 13
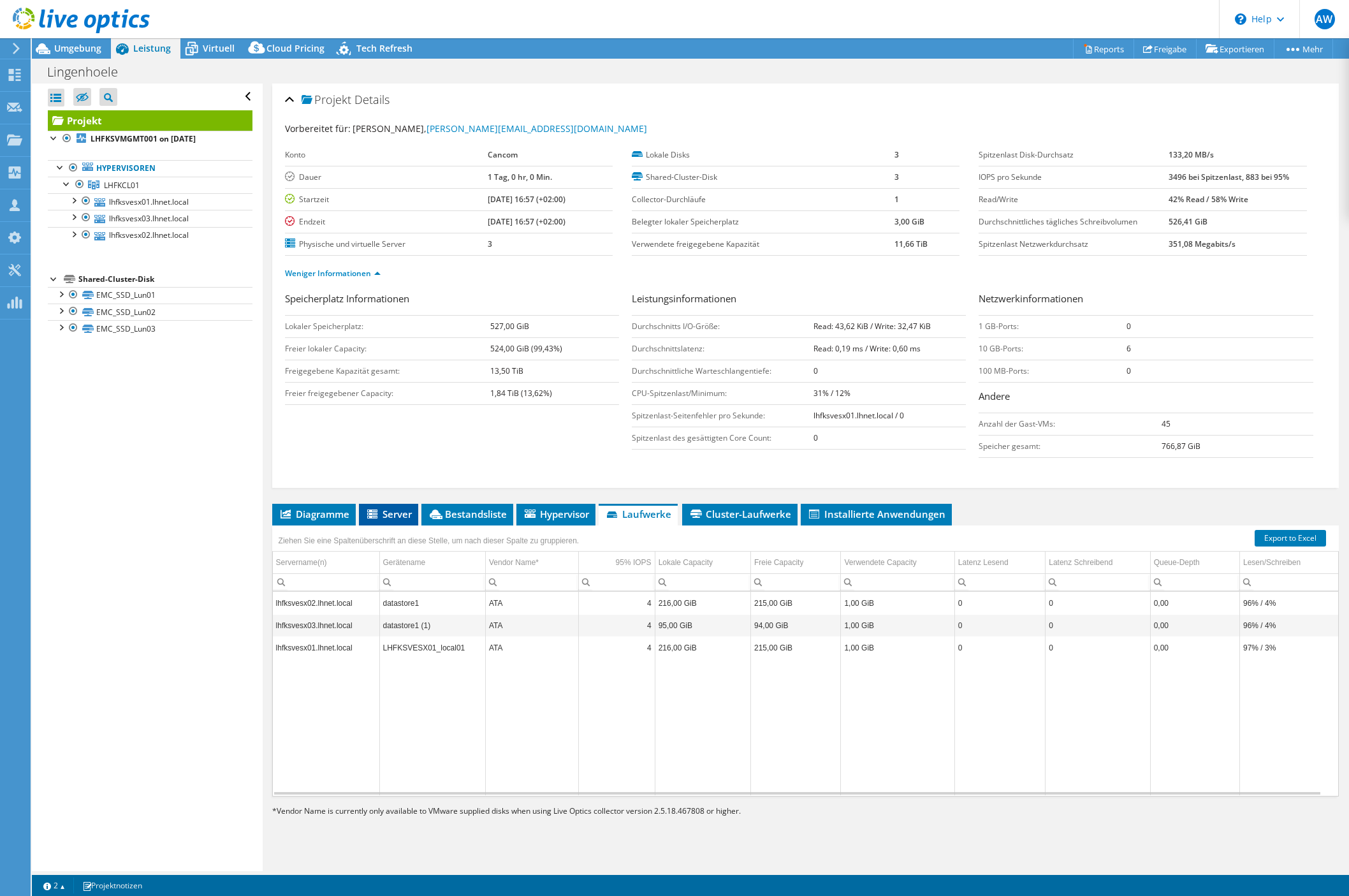
click at [412, 504] on li "Server" at bounding box center [388, 515] width 60 height 22
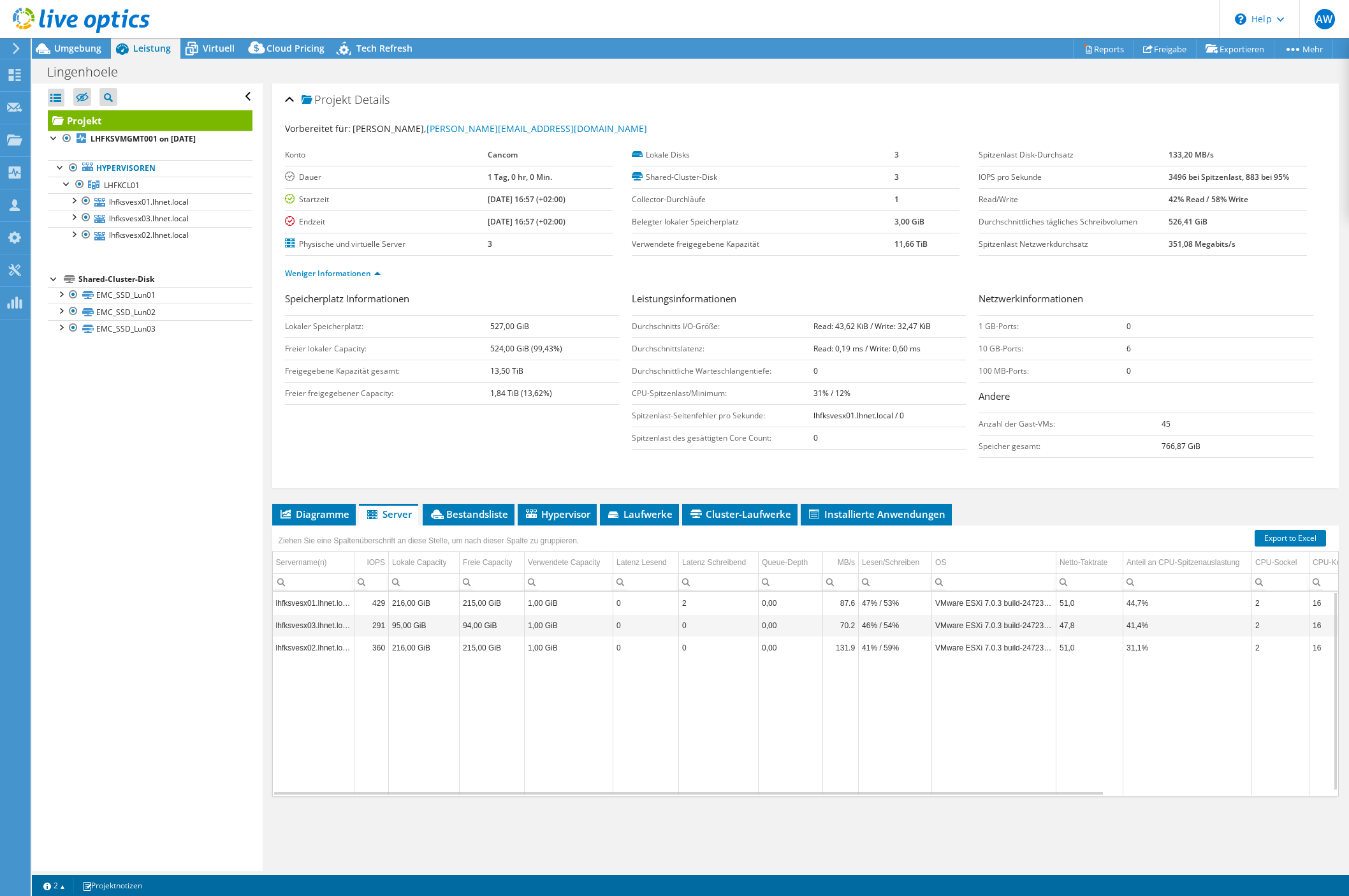
click at [472, 600] on td "215,00 GiB" at bounding box center [492, 603] width 65 height 22
click at [314, 606] on td "lhfksvesx01.lhnet.local" at bounding box center [314, 603] width 82 height 22
click at [481, 516] on span "Bestandsliste" at bounding box center [468, 514] width 79 height 13
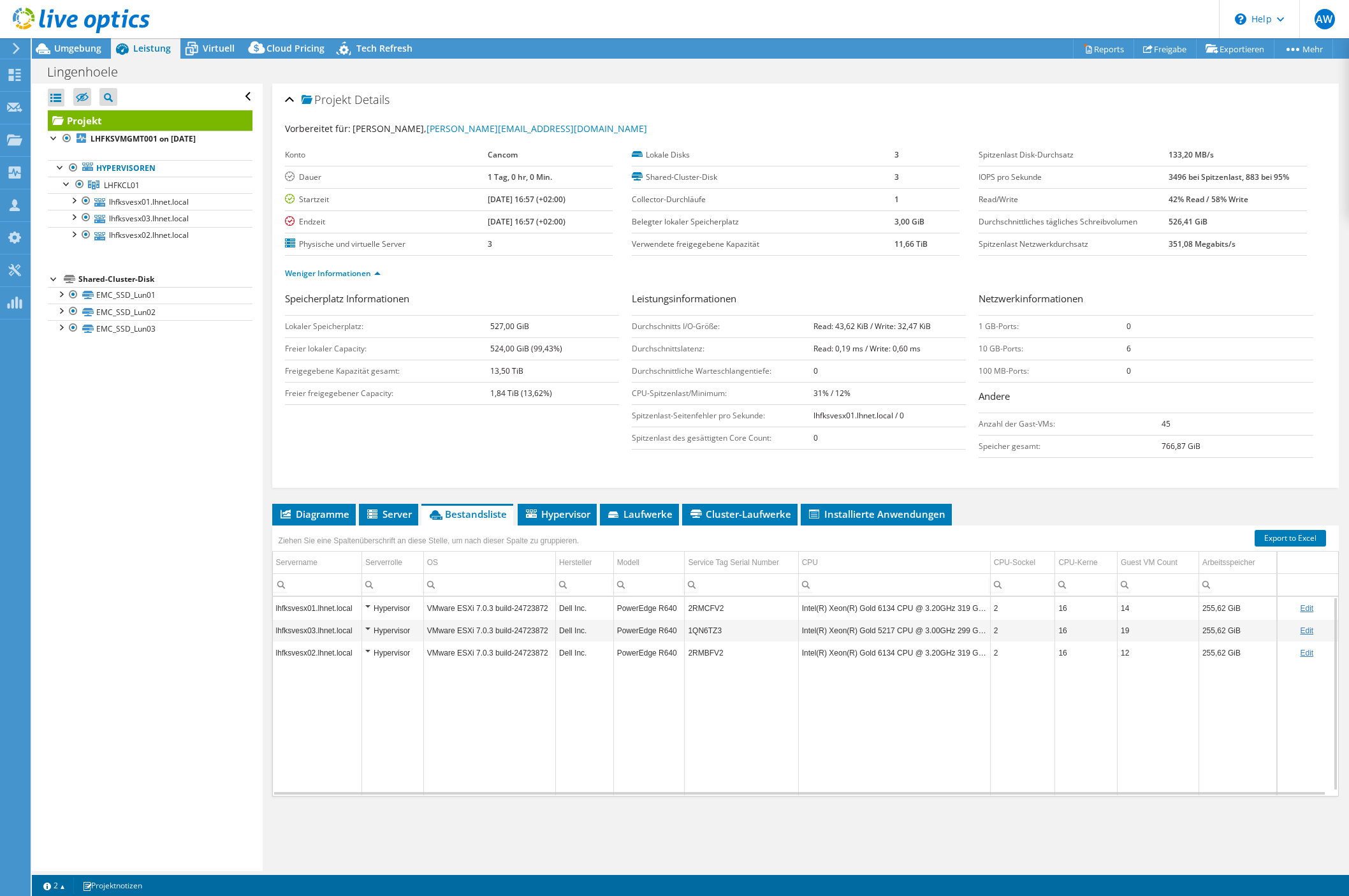
click at [367, 607] on div "Hypervisor" at bounding box center [393, 608] width 55 height 15
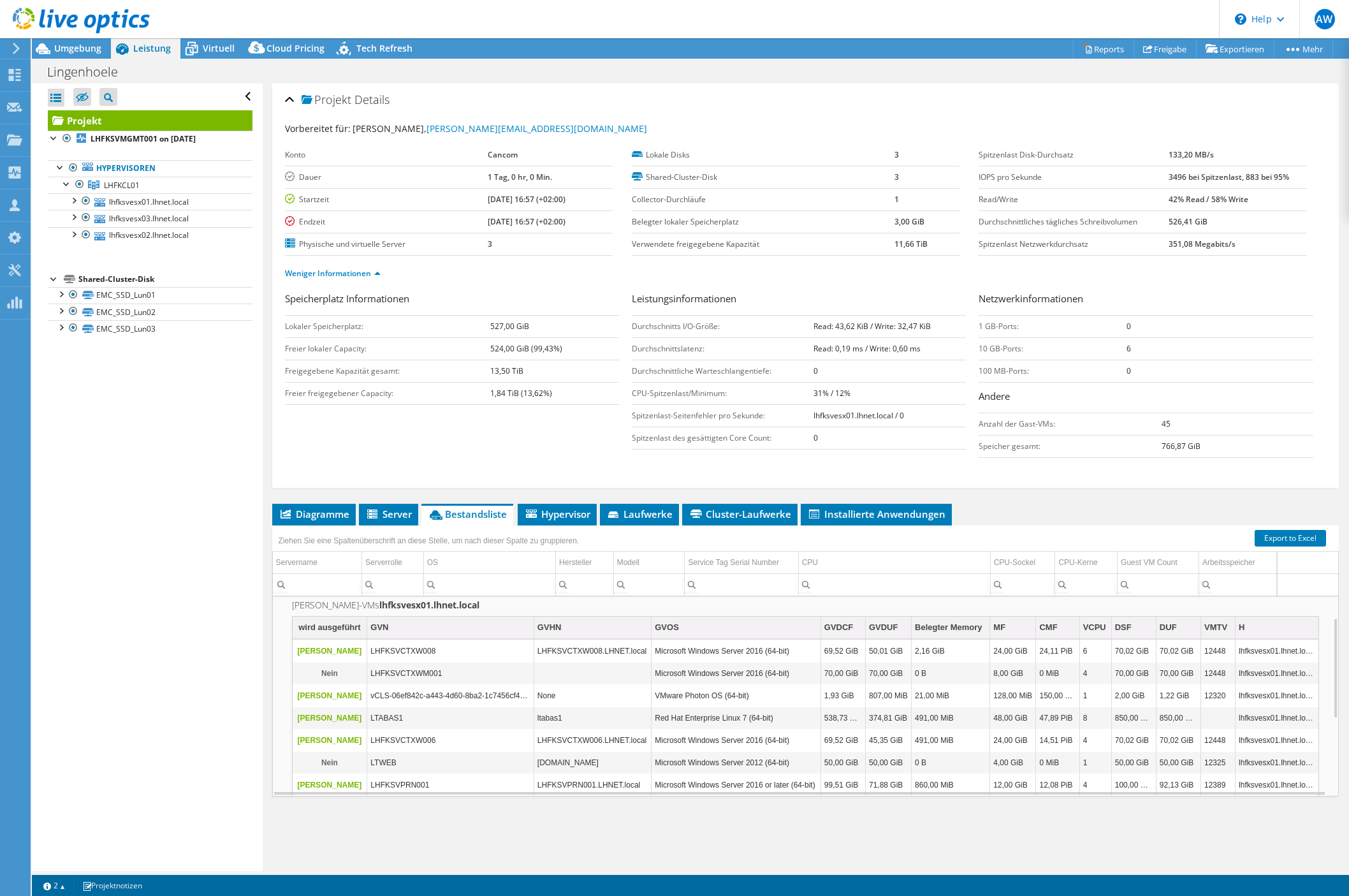
scroll to position [0, 0]
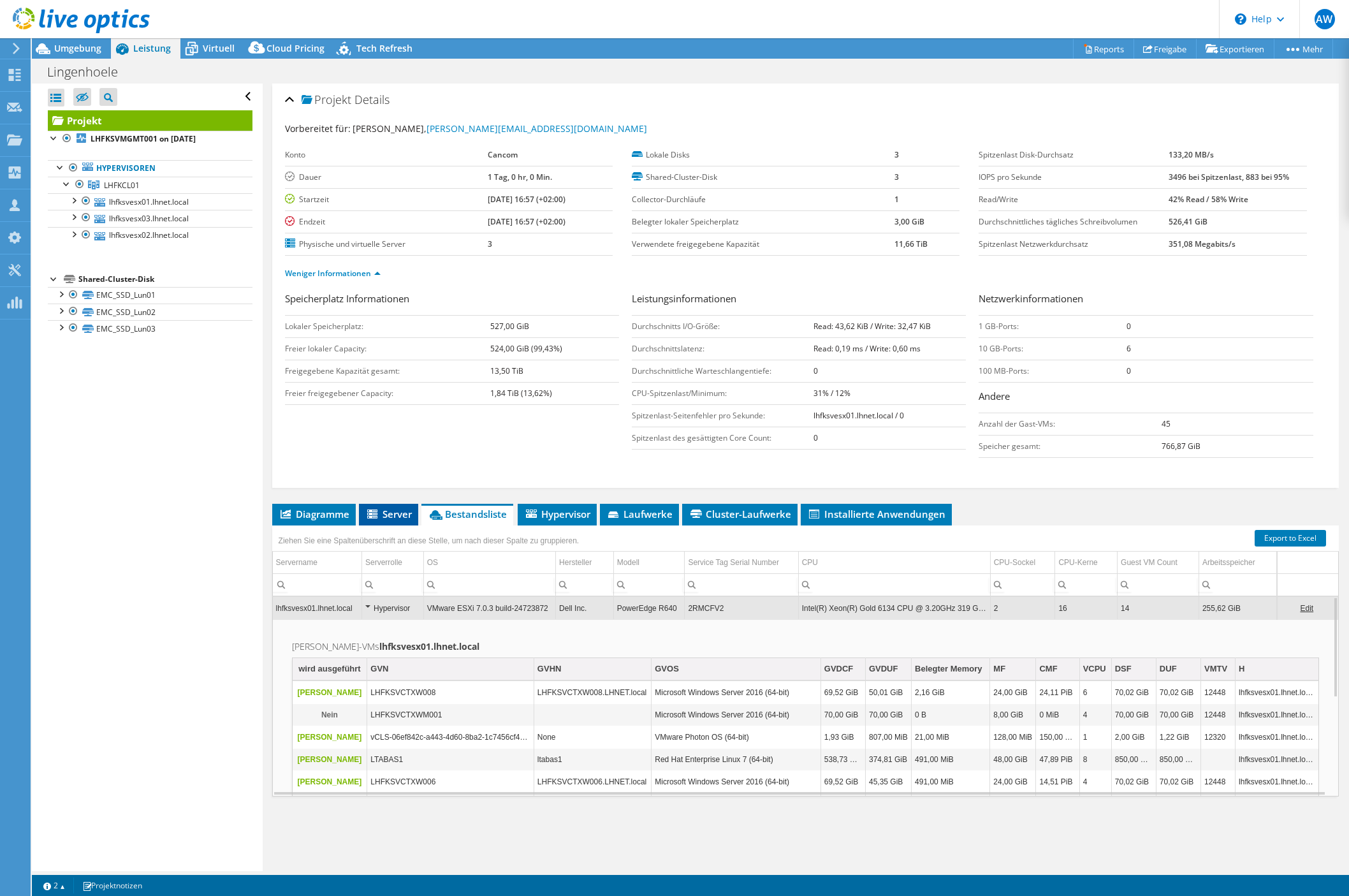
click at [367, 511] on span "Server" at bounding box center [388, 514] width 47 height 13
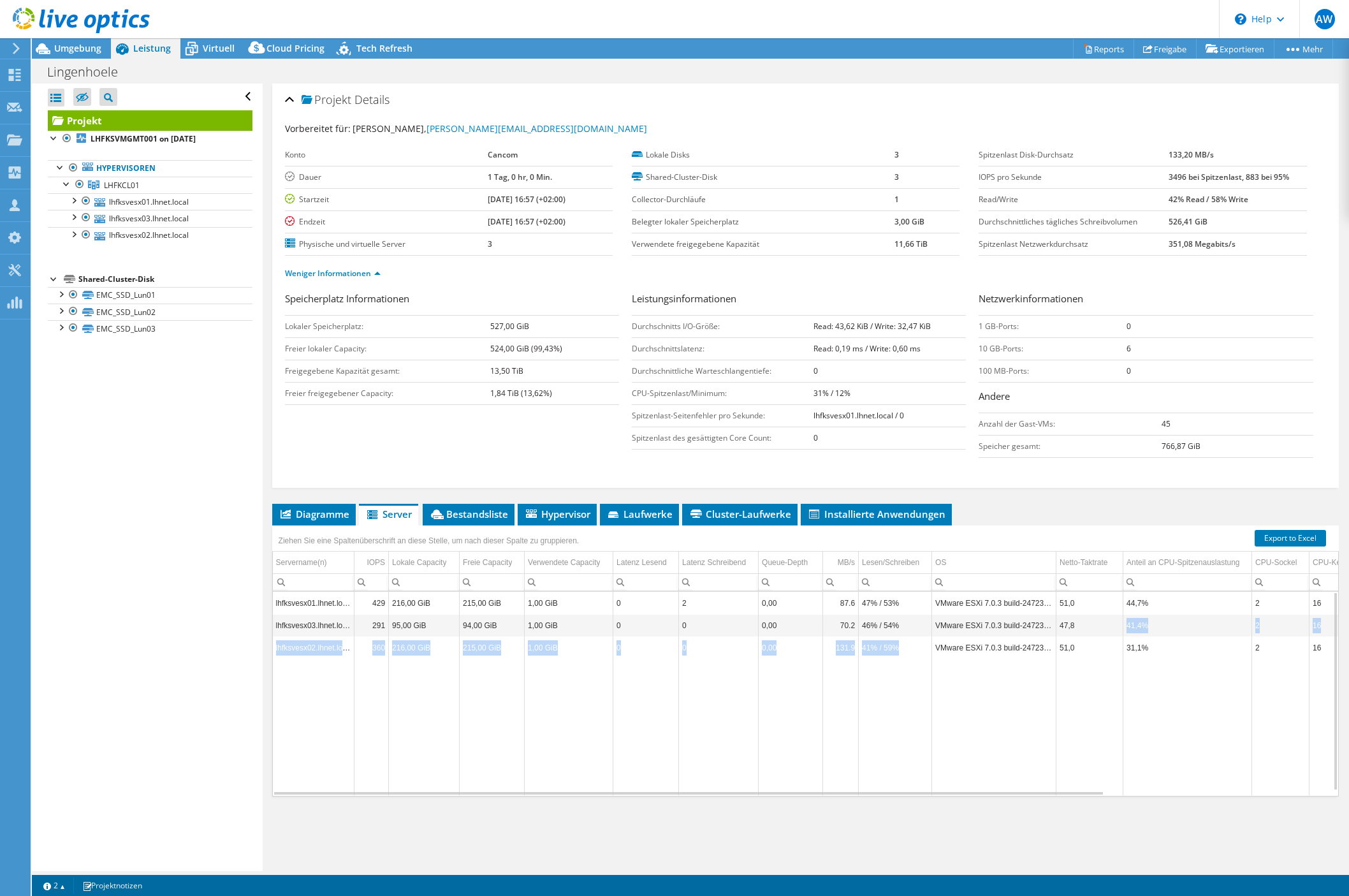
drag, startPoint x: 816, startPoint y: 648, endPoint x: 1088, endPoint y: 622, distance: 273.2
click at [1088, 622] on tbody "lhfksvesx01.lhnet.local 429 216,00 GiB 215,00 GiB 1,00 GiB 0 2 0,00 87.6 47% / …" at bounding box center [943, 694] width 1341 height 204
click at [472, 521] on li "Bestandsliste" at bounding box center [468, 515] width 92 height 22
